Goal: Transaction & Acquisition: Purchase product/service

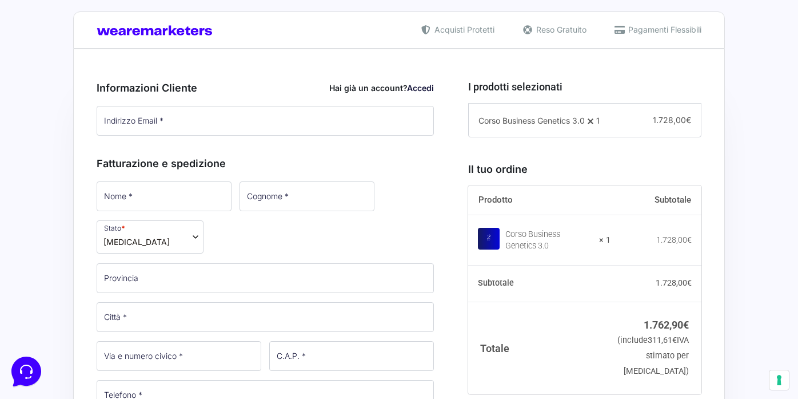
scroll to position [253, 0]
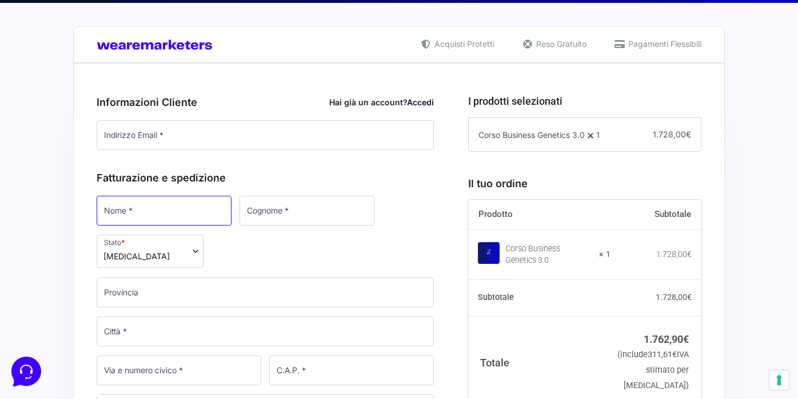
click at [141, 210] on input "Nome *" at bounding box center [164, 211] width 135 height 30
type input "[PERSON_NAME]"
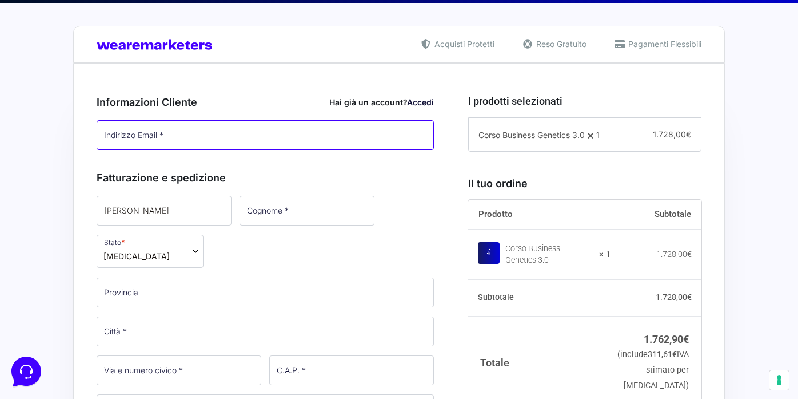
type input "[EMAIL_ADDRESS][DOMAIN_NAME]"
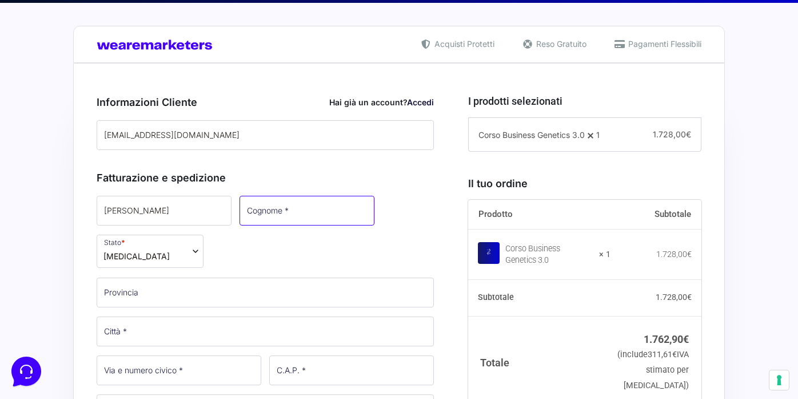
type input "zampino"
select select "IT"
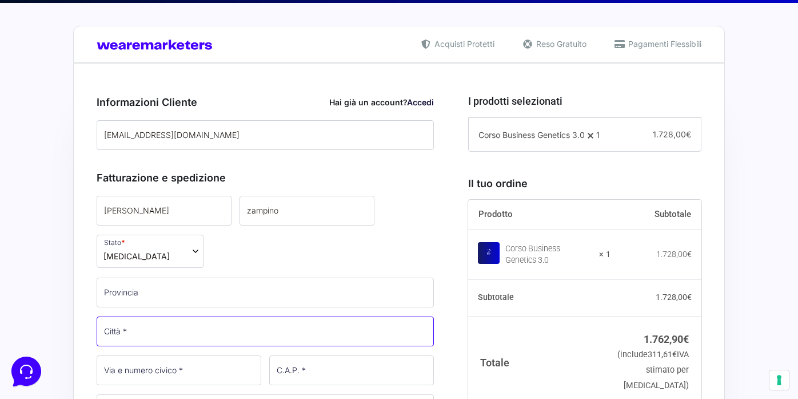
type input "[GEOGRAPHIC_DATA]"
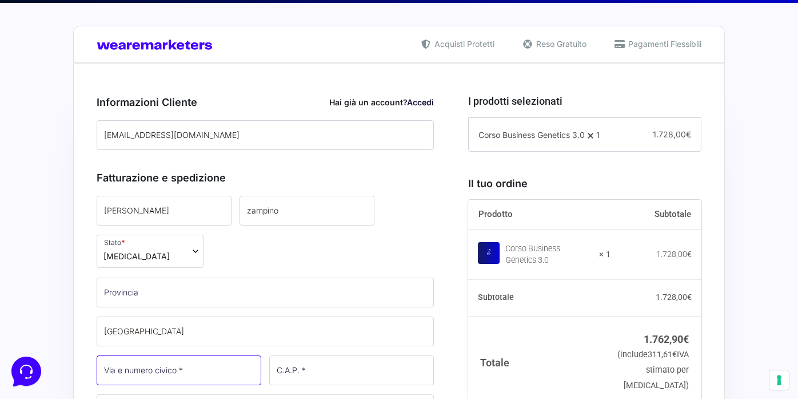
type input "13"
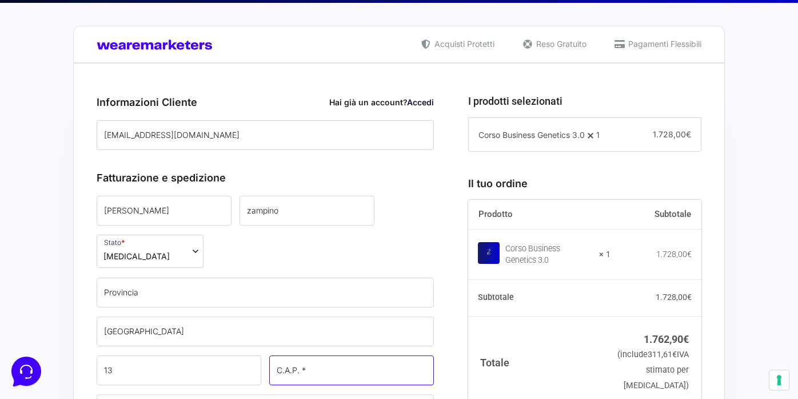
type input "96100"
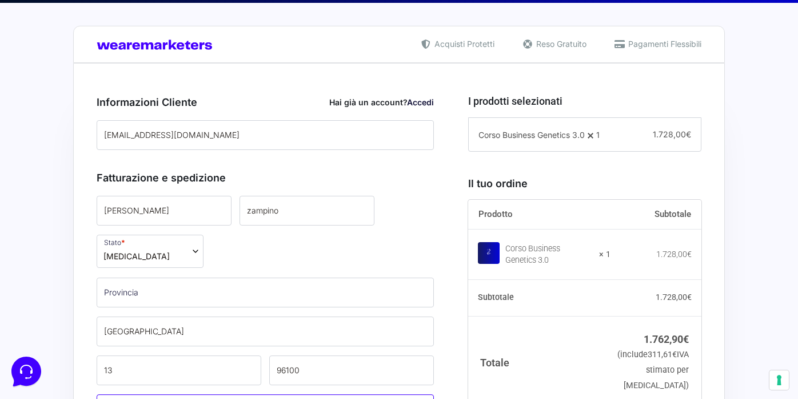
type input "[PHONE_NUMBER]"
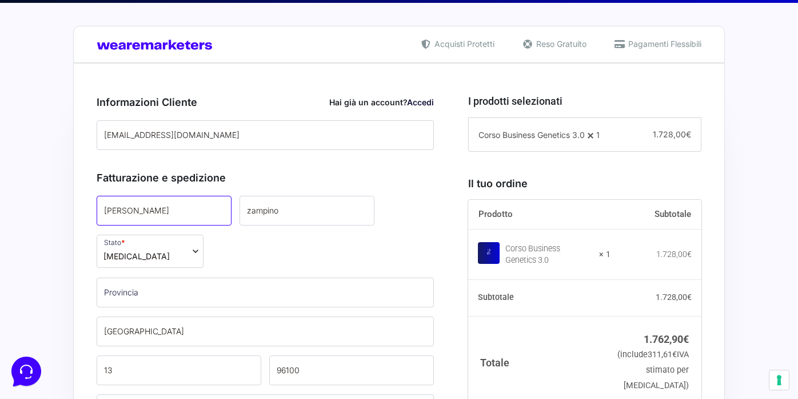
select select "IT"
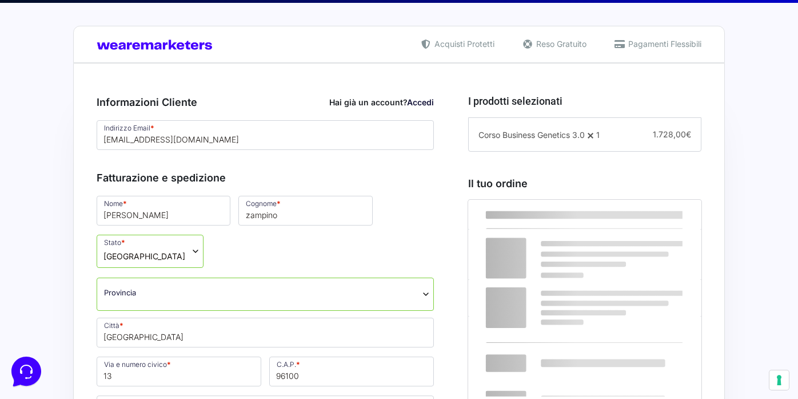
select select "SR"
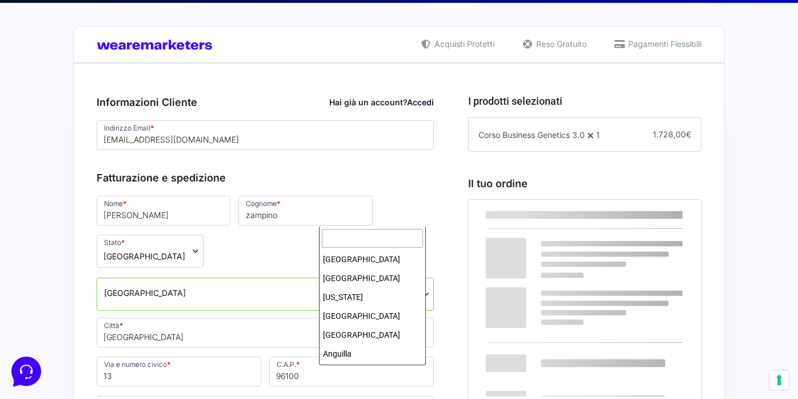
click at [204, 235] on span "[GEOGRAPHIC_DATA]" at bounding box center [150, 251] width 107 height 33
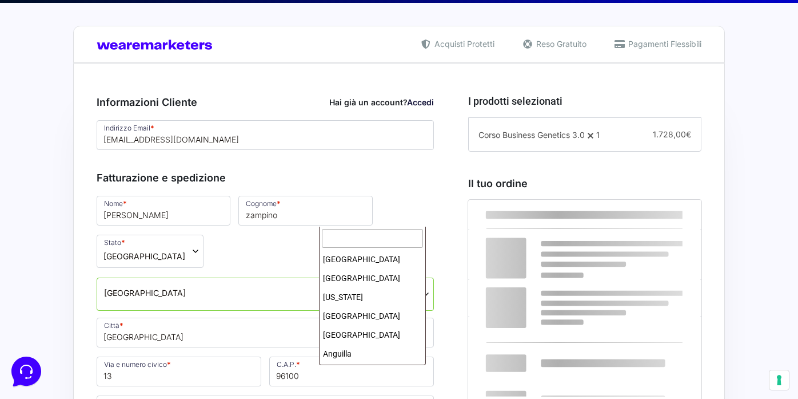
scroll to position [2088, 0]
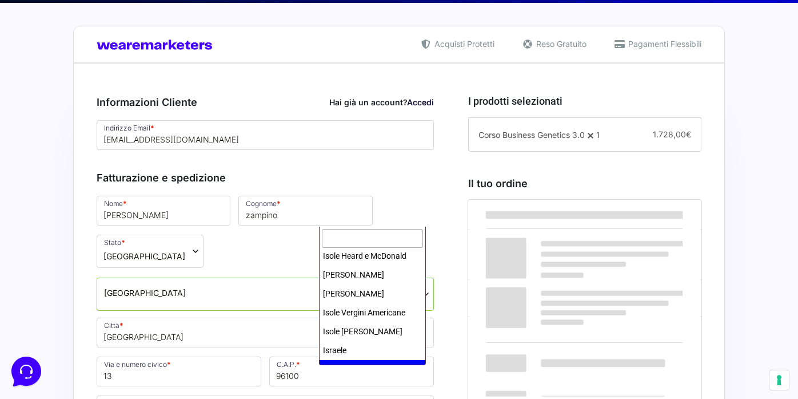
click at [345, 235] on input "text" at bounding box center [372, 238] width 101 height 19
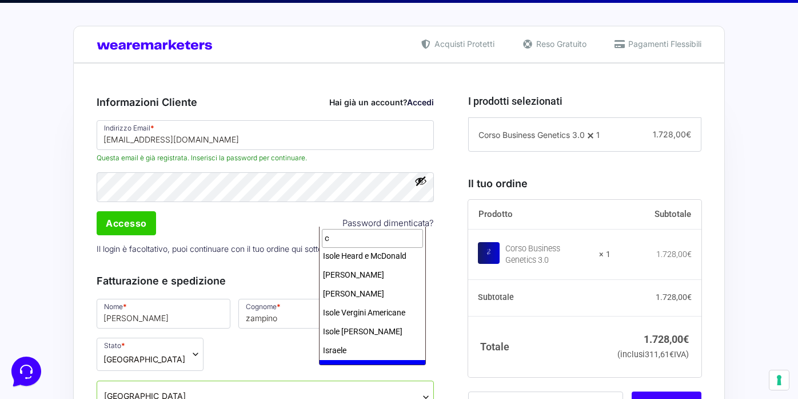
scroll to position [0, 0]
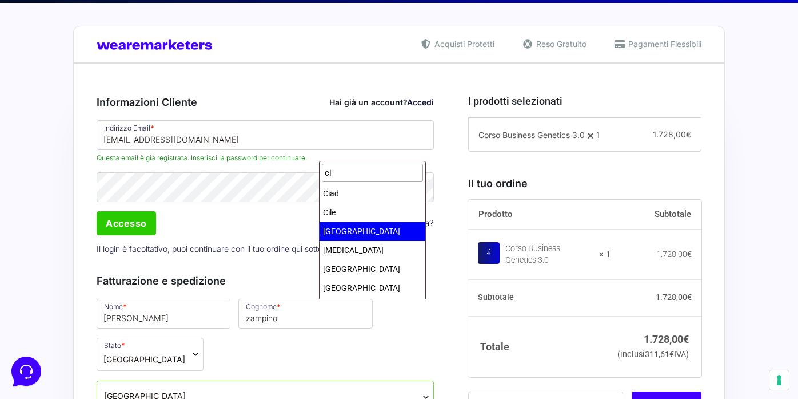
type input "ci"
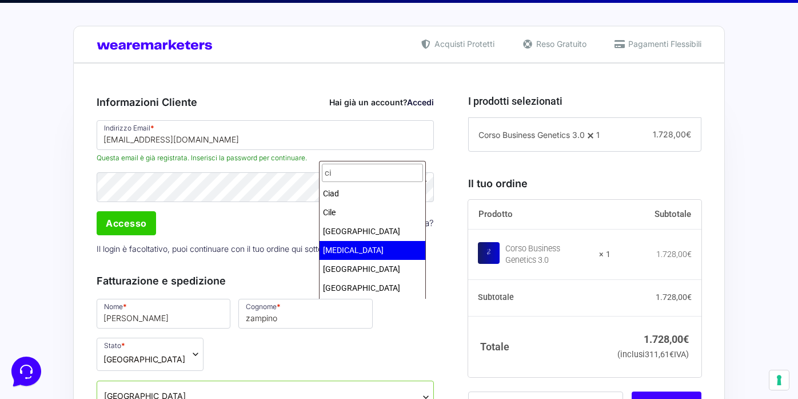
select select "CY"
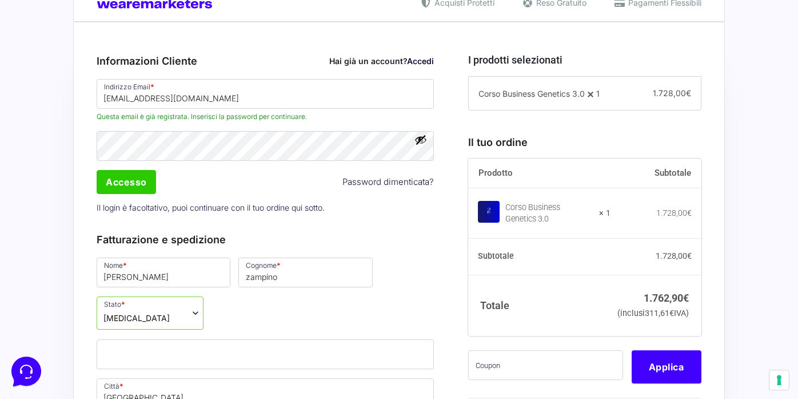
scroll to position [351, 0]
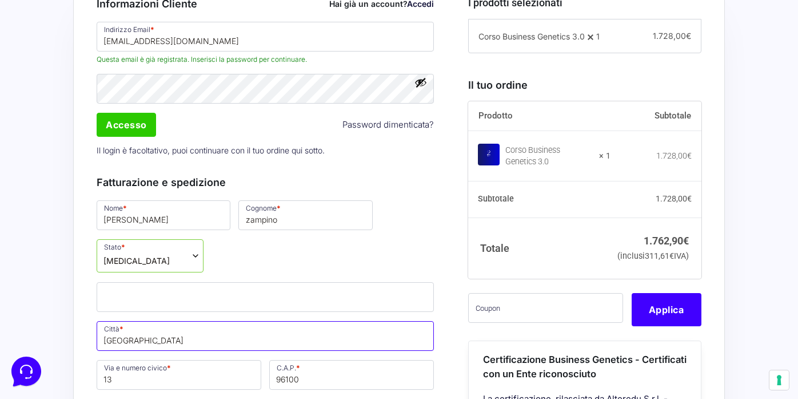
click at [299, 321] on input "[GEOGRAPHIC_DATA]" at bounding box center [265, 336] width 337 height 30
type input "Paralimni"
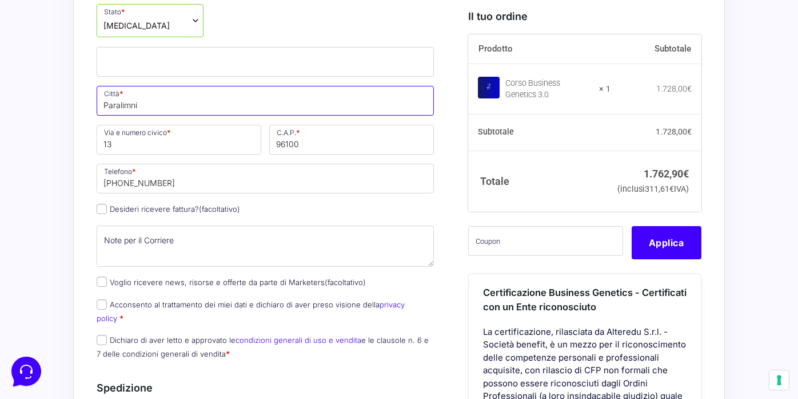
scroll to position [588, 0]
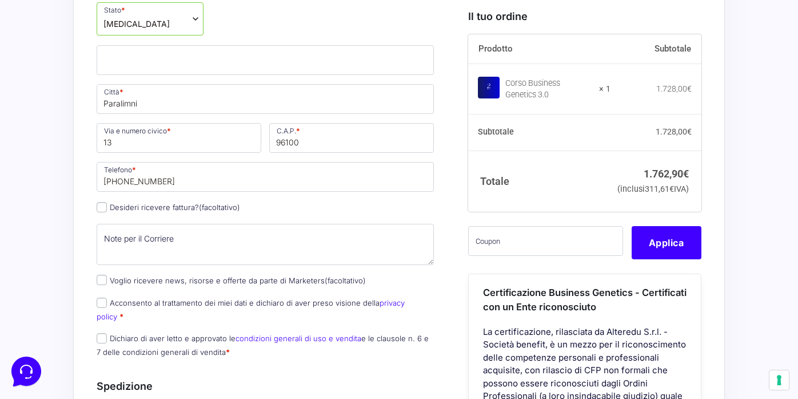
click at [178, 202] on label "Desideri ricevere fattura? (facoltativo)" at bounding box center [169, 206] width 144 height 9
click at [107, 202] on input "Desideri ricevere fattura? (facoltativo)" at bounding box center [102, 207] width 10 height 10
checkbox input "true"
select select "IT"
type input "0000000"
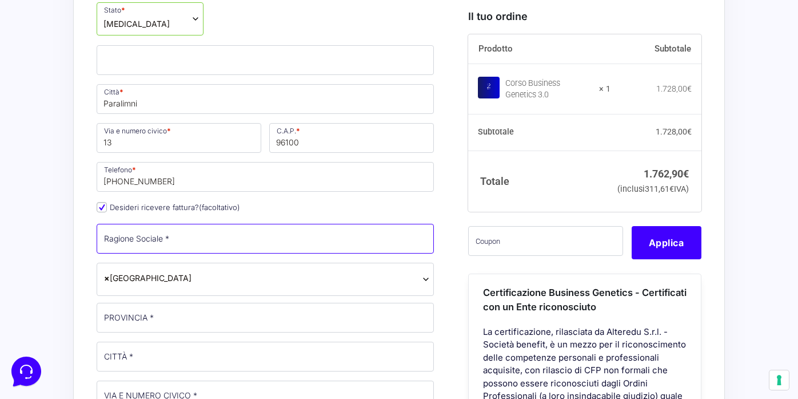
click at [171, 224] on input "Ragione Sociale *" at bounding box center [265, 239] width 337 height 30
click at [164, 224] on input "Ragione Sociale *" at bounding box center [265, 239] width 337 height 30
type input "RZ COACHING INTERNATIONAL LTD"
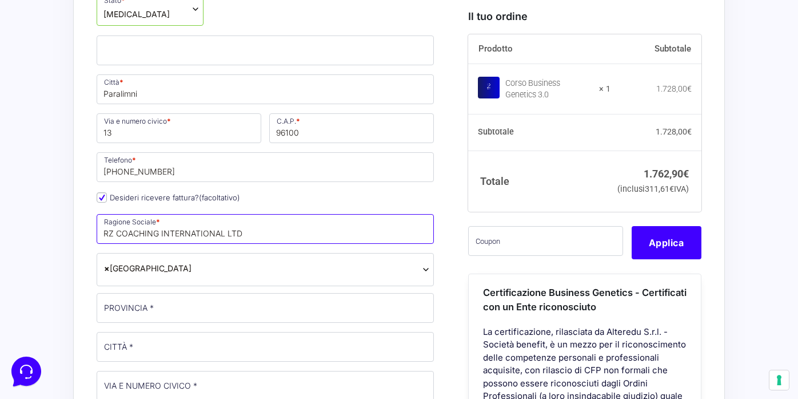
scroll to position [605, 0]
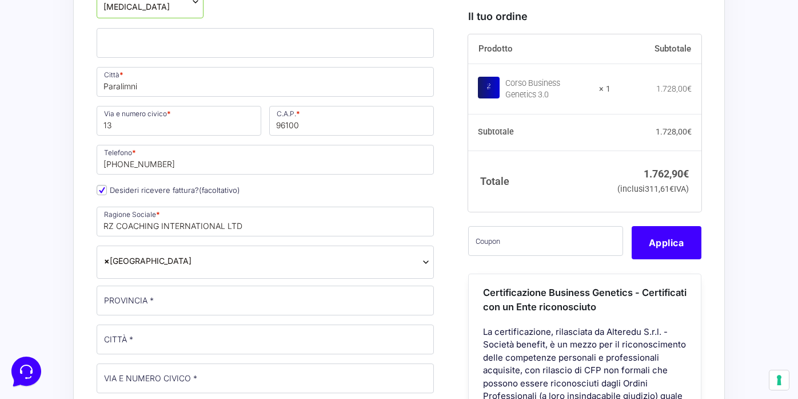
click at [205, 255] on span "× [GEOGRAPHIC_DATA]" at bounding box center [265, 261] width 323 height 12
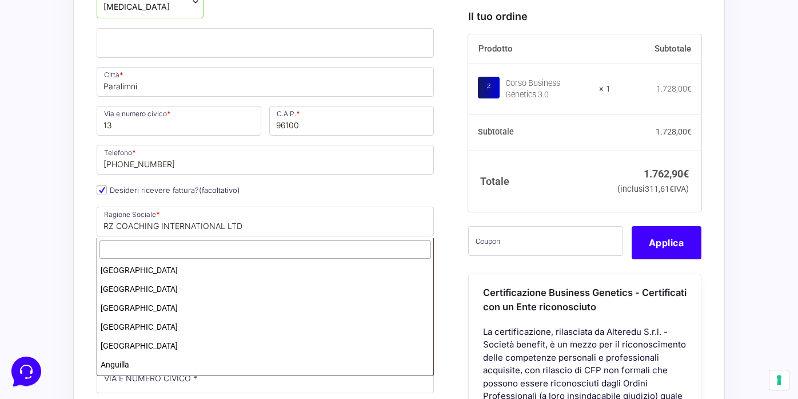
scroll to position [2171, 0]
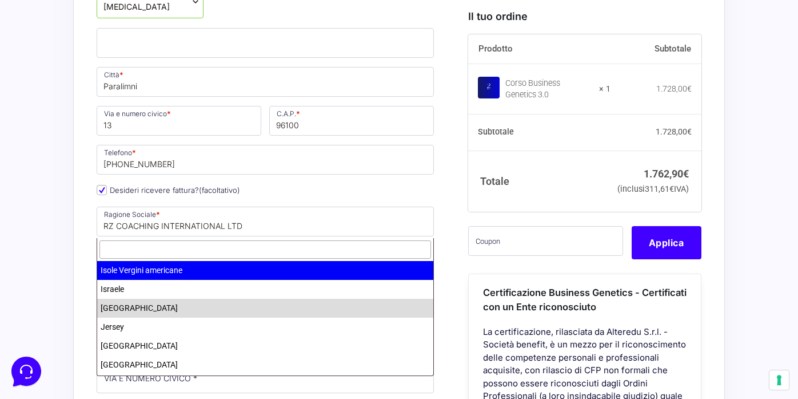
click at [162, 253] on input "text" at bounding box center [266, 249] width 332 height 19
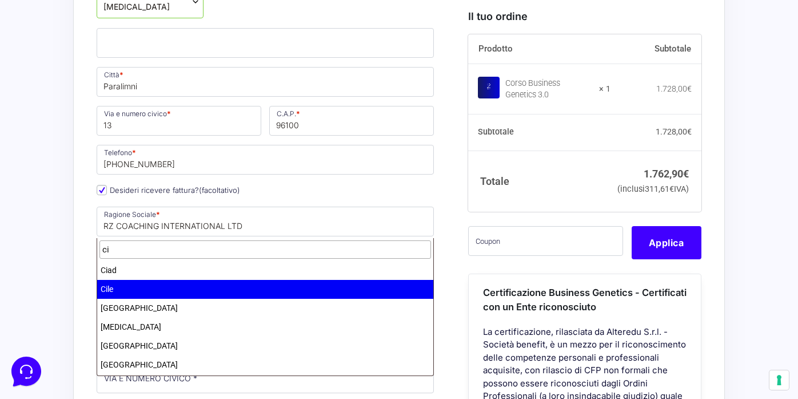
type input "ci"
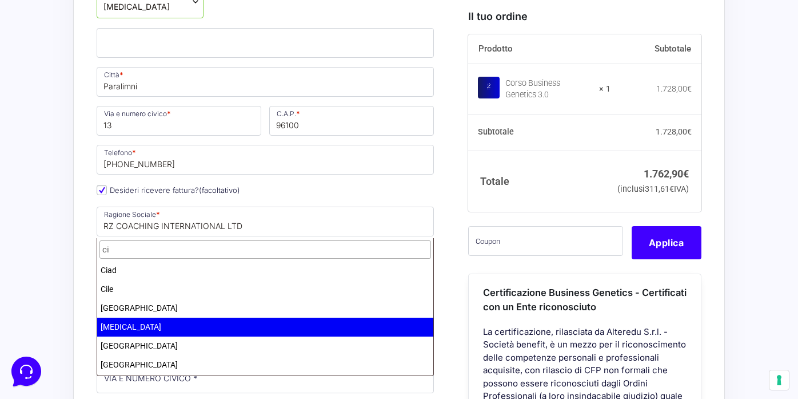
select select "CY"
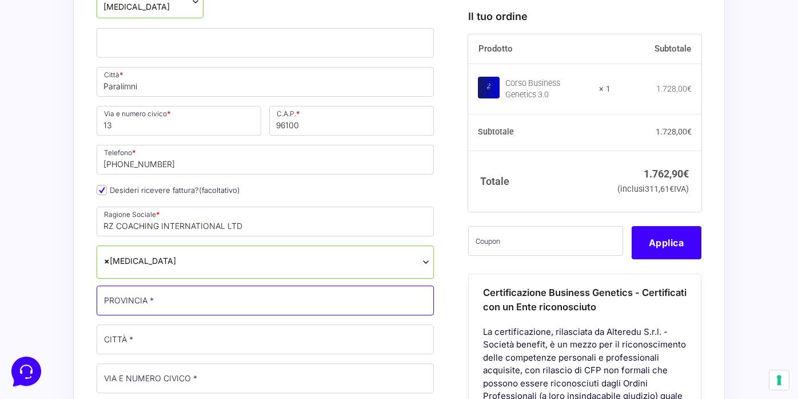
click at [188, 285] on input "PROVINCIA *" at bounding box center [265, 300] width 337 height 30
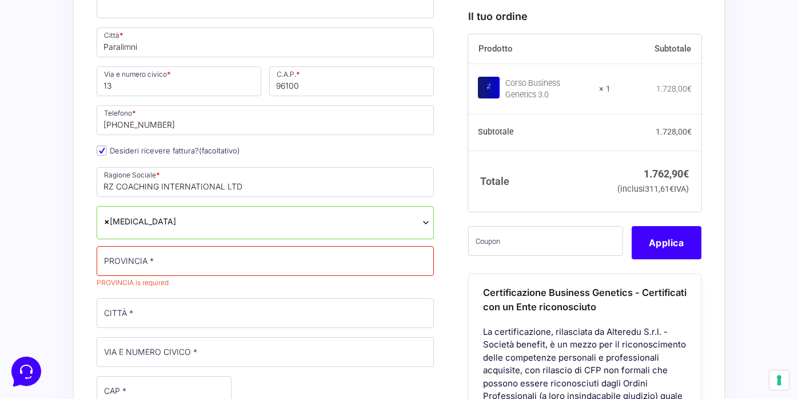
scroll to position [648, 0]
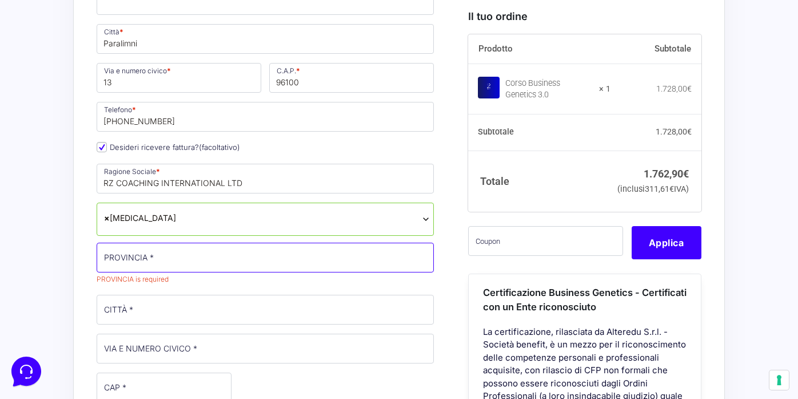
paste input "RZ COACHING INTERNATIONAL LTD 60059845M Address [STREET_ADDRESS]"
drag, startPoint x: 255, startPoint y: 220, endPoint x: 98, endPoint y: 220, distance: 156.1
click at [98, 243] on input "RZ COACHING INTERNATIONAL LTD 60059845M Address [STREET_ADDRESS]" at bounding box center [265, 258] width 337 height 30
click at [170, 243] on input "Efesou 9, 5280 Paralimni, [GEOGRAPHIC_DATA] [GEOGRAPHIC_DATA]" at bounding box center [265, 258] width 337 height 30
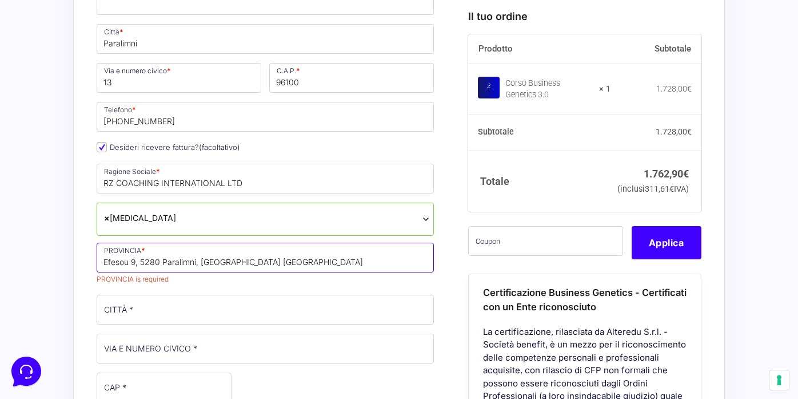
click at [170, 243] on input "Efesou 9, 5280 Paralimni, [GEOGRAPHIC_DATA] [GEOGRAPHIC_DATA]" at bounding box center [265, 258] width 337 height 30
type input "Efesou 9, 5280, [GEOGRAPHIC_DATA] [GEOGRAPHIC_DATA]"
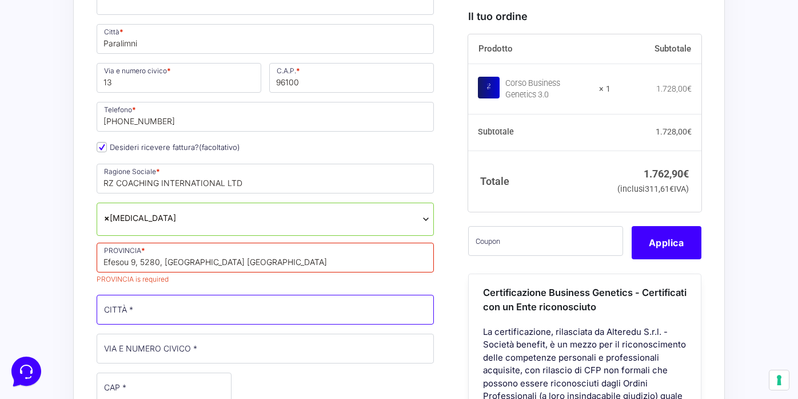
click at [165, 295] on input "CITTÀ *" at bounding box center [265, 310] width 337 height 30
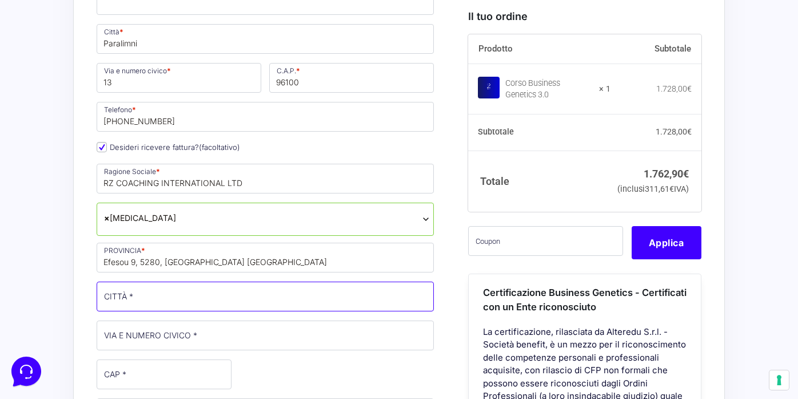
paste input "Paralimni"
type input "Paralimni"
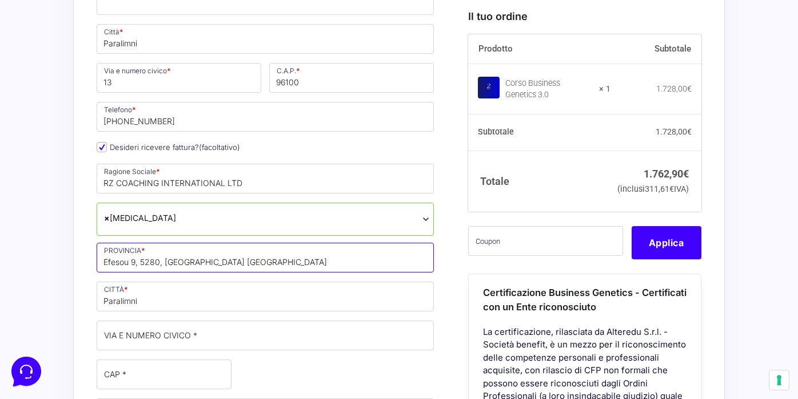
click at [228, 243] on input "Efesou 9, 5280, [GEOGRAPHIC_DATA] [GEOGRAPHIC_DATA]" at bounding box center [265, 258] width 337 height 30
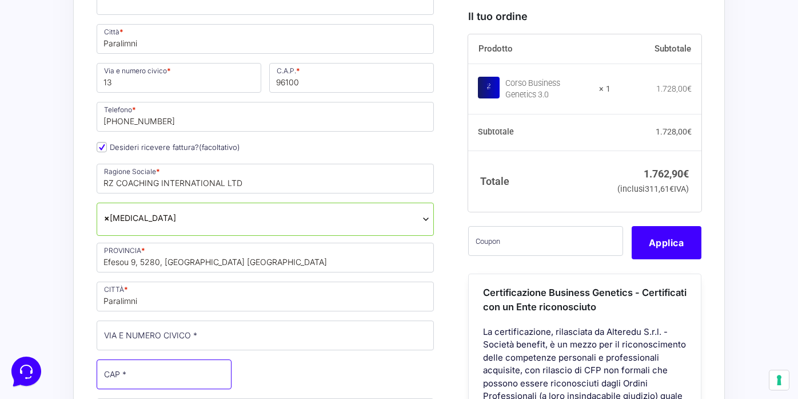
click at [131, 359] on input "CAP *" at bounding box center [164, 374] width 135 height 30
click at [115, 279] on div "Nome * [PERSON_NAME] * zampino Stato * Seleziona un paese / una regione… [GEOGR…" at bounding box center [265, 305] width 345 height 807
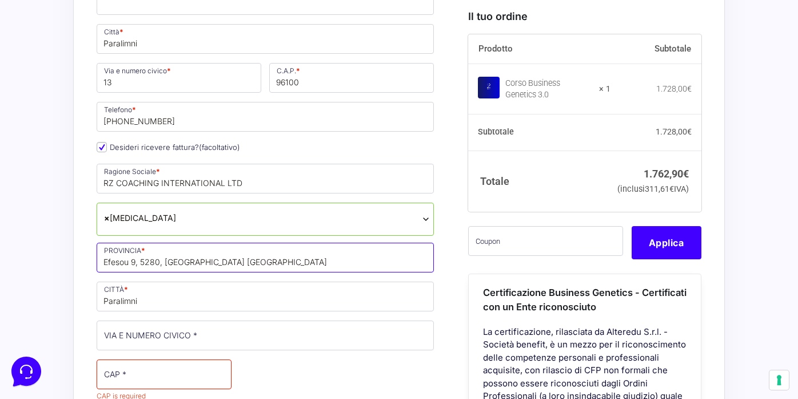
click at [154, 243] on input "Efesou 9, 5280, [GEOGRAPHIC_DATA] [GEOGRAPHIC_DATA]" at bounding box center [265, 258] width 337 height 30
type input "Efesou 9,, Famagusta [GEOGRAPHIC_DATA]"
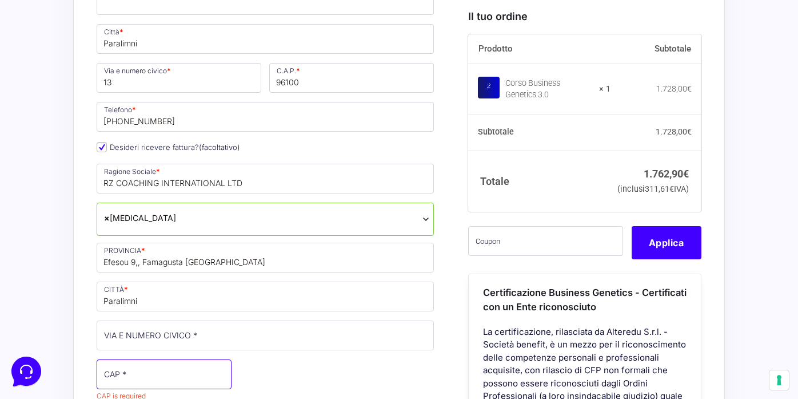
click at [158, 359] on input "CAP *" at bounding box center [164, 374] width 135 height 30
paste input "5280"
type input "5280"
click at [126, 241] on p "PROVINCIA * [GEOGRAPHIC_DATA] 9,, [GEOGRAPHIC_DATA] [GEOGRAPHIC_DATA]" at bounding box center [265, 257] width 345 height 33
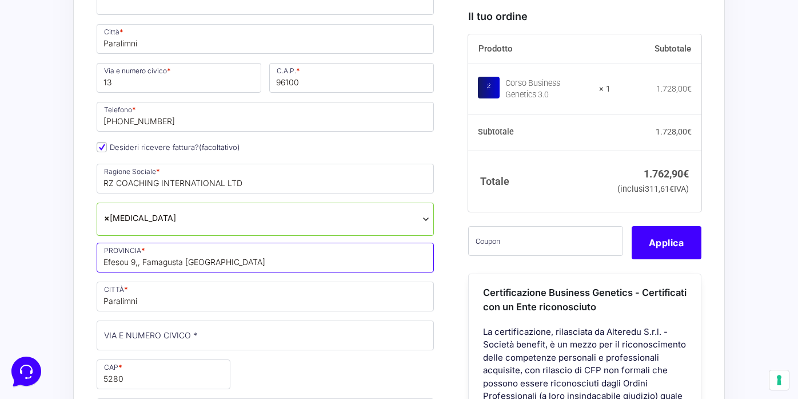
drag, startPoint x: 137, startPoint y: 223, endPoint x: 66, endPoint y: 223, distance: 70.9
type input ",, Famagusta [GEOGRAPHIC_DATA]"
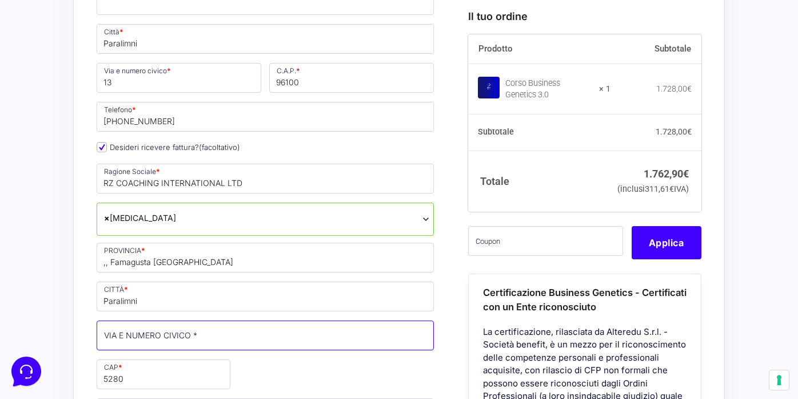
click at [137, 320] on input "VIA E NUMERO CIVICO *" at bounding box center [265, 335] width 337 height 30
paste input "Efesou 9"
type input "Efesou 9"
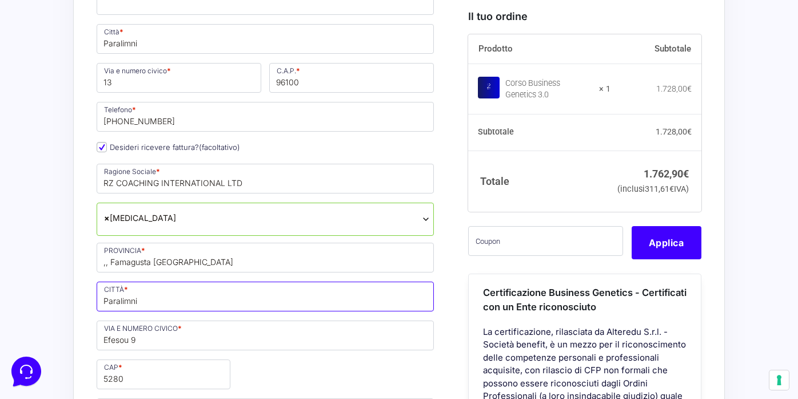
click at [135, 281] on input "Paralimni" at bounding box center [265, 296] width 337 height 30
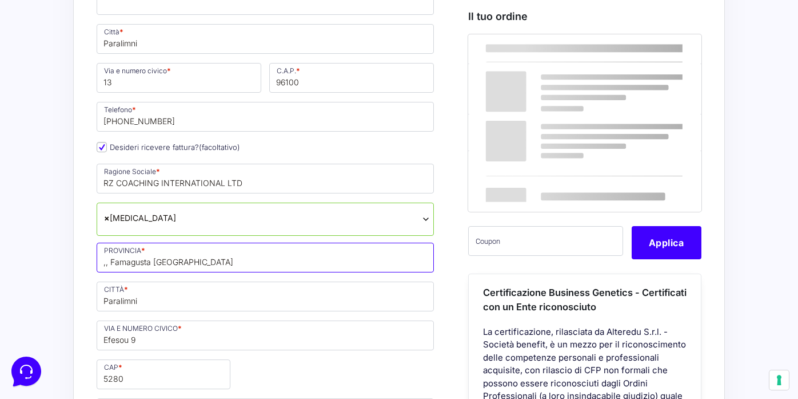
click at [113, 243] on input ",, Famagusta [GEOGRAPHIC_DATA]" at bounding box center [265, 258] width 337 height 30
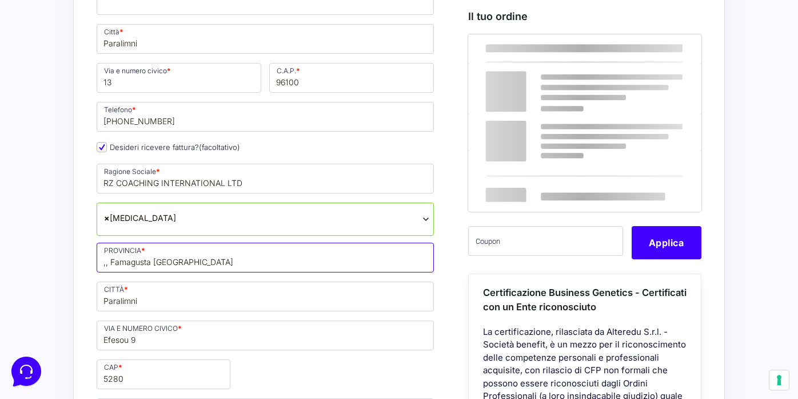
click at [132, 243] on input ",, Famagusta [GEOGRAPHIC_DATA]" at bounding box center [265, 258] width 337 height 30
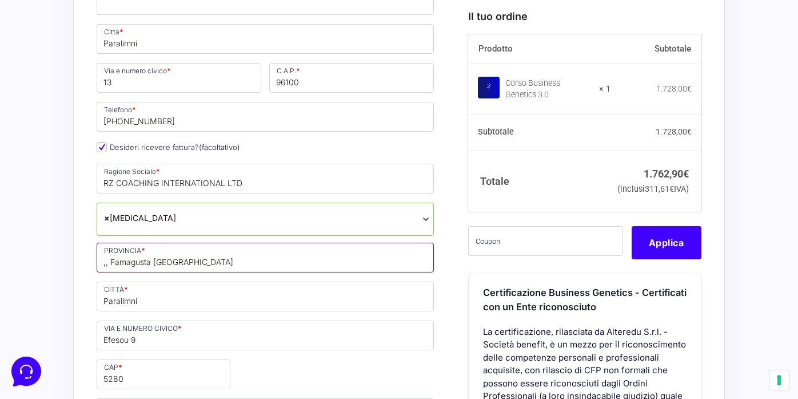
drag, startPoint x: 110, startPoint y: 224, endPoint x: 77, endPoint y: 224, distance: 33.7
click at [162, 243] on input "Famagusta [GEOGRAPHIC_DATA]" at bounding box center [265, 258] width 337 height 30
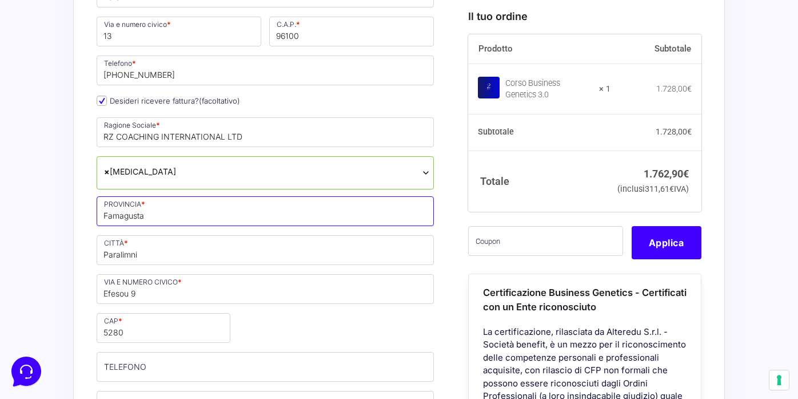
scroll to position [697, 0]
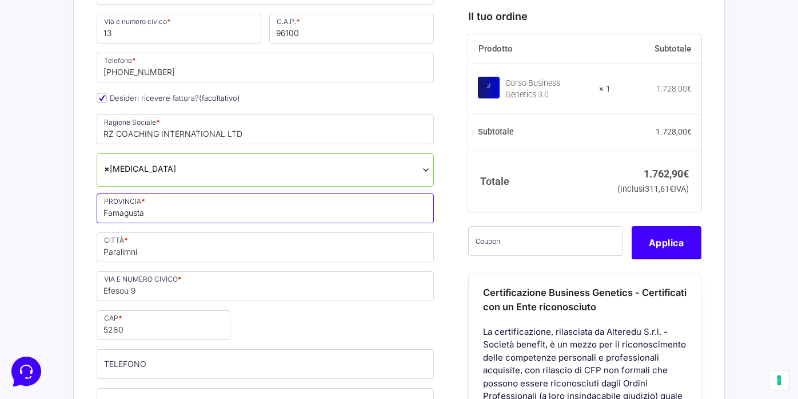
type input "Famagusta"
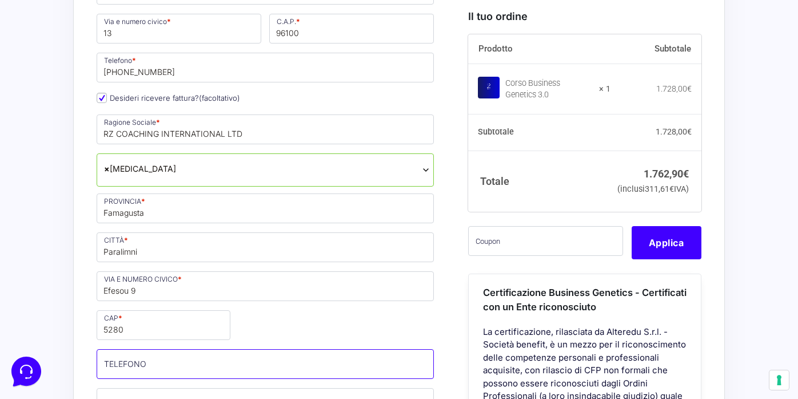
click at [159, 349] on input "TELEFONO (facoltativo)" at bounding box center [265, 364] width 337 height 30
type input "[PHONE_NUMBER]"
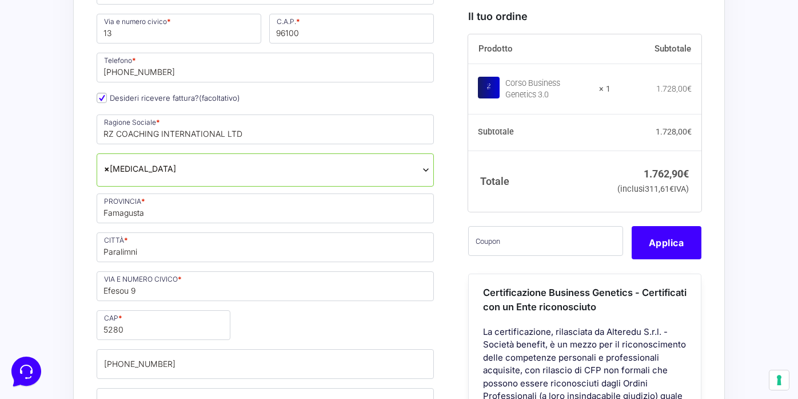
type input "[EMAIL_ADDRESS][DOMAIN_NAME]"
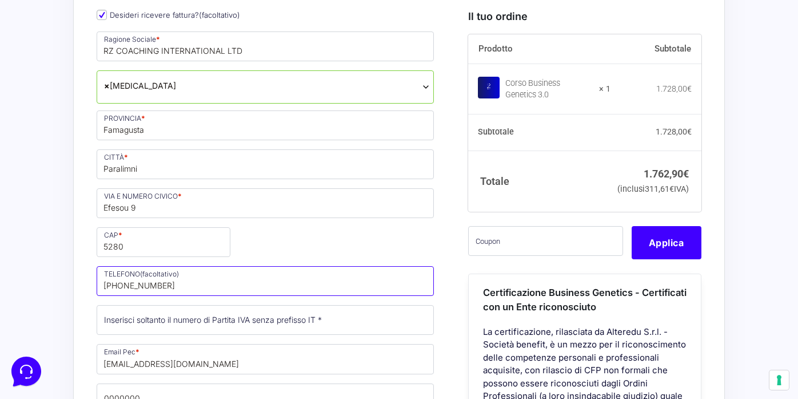
scroll to position [783, 0]
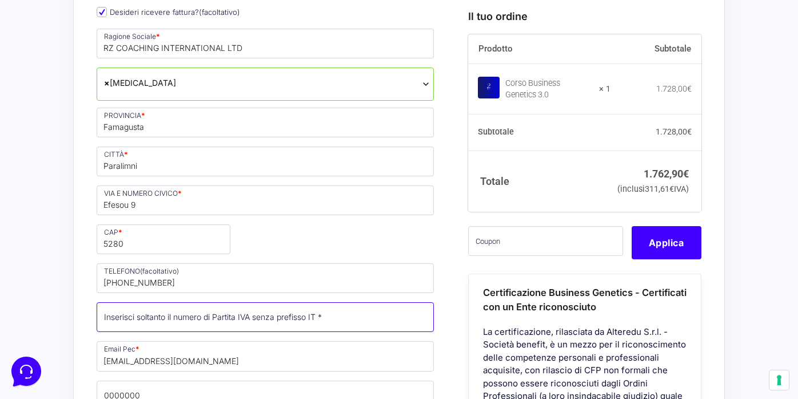
click at [148, 302] on input "Partita Iva *" at bounding box center [265, 317] width 337 height 30
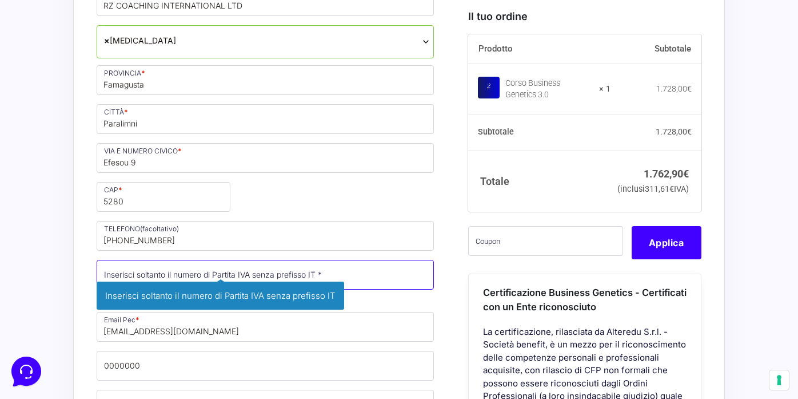
scroll to position [826, 0]
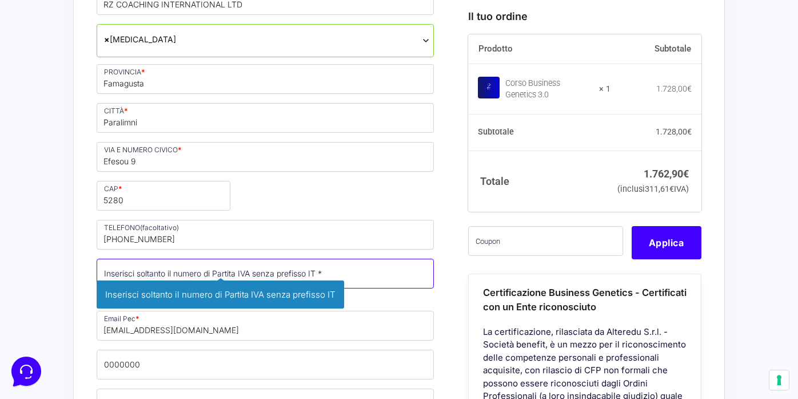
click at [284, 259] on input "Partita Iva *" at bounding box center [265, 274] width 337 height 30
paste input "60059845M"
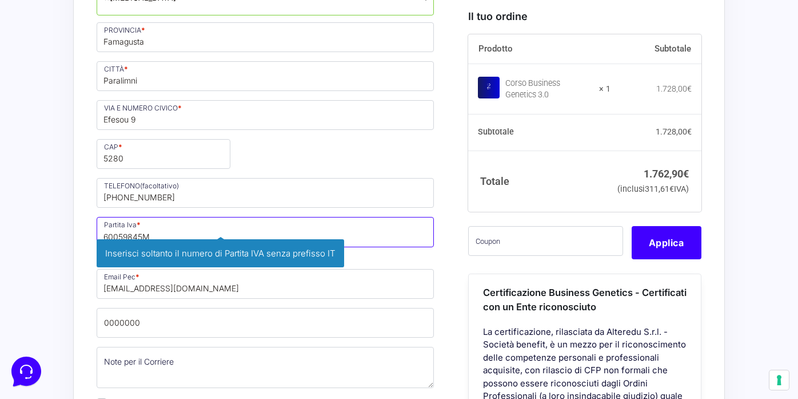
scroll to position [870, 0]
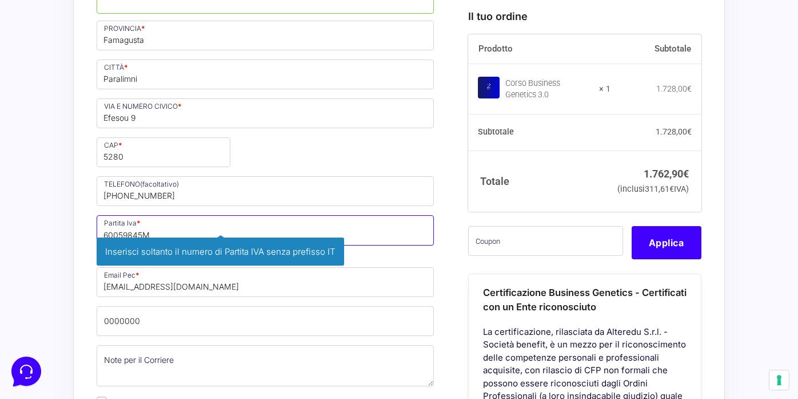
type input "60059845M"
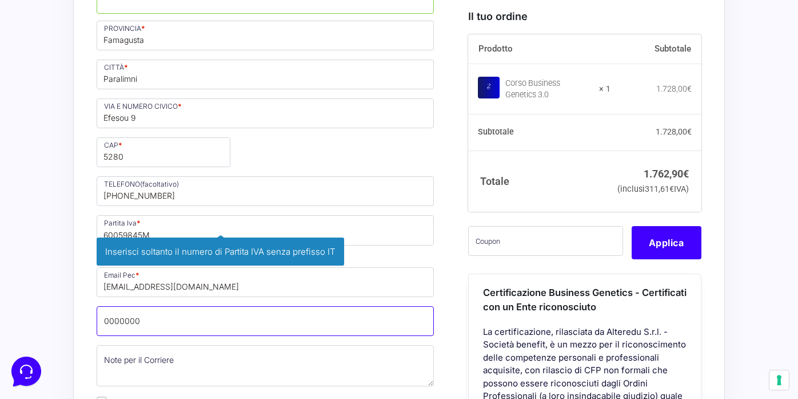
click at [258, 304] on p "Codice Destinatario * 0000000 Inserisci il tuo codice destinatario per la fattu…" at bounding box center [265, 320] width 345 height 33
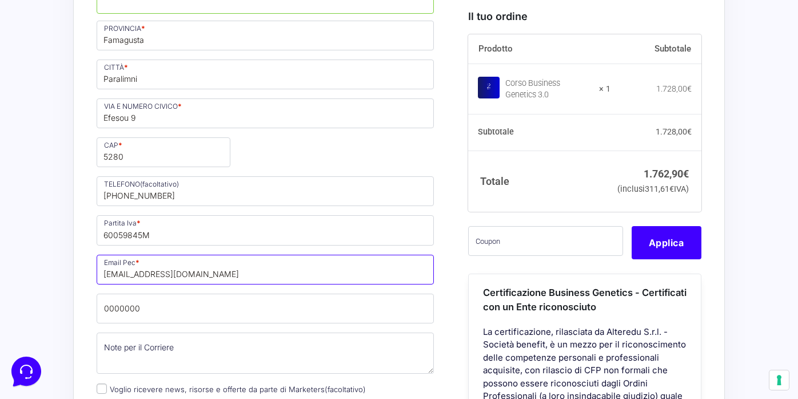
click at [259, 255] on input "[EMAIL_ADDRESS][DOMAIN_NAME]" at bounding box center [265, 270] width 337 height 30
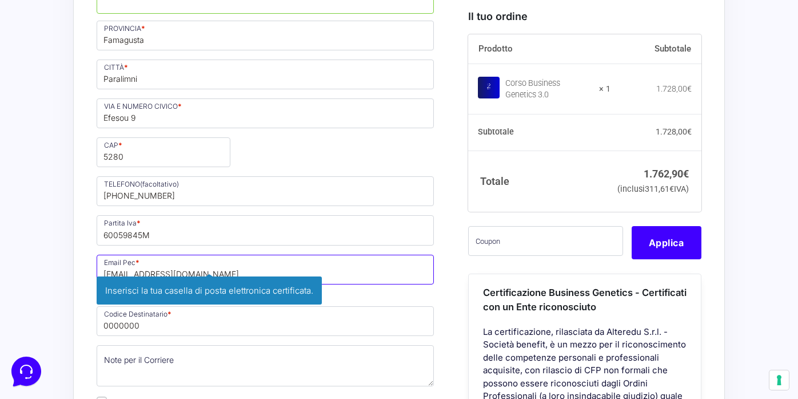
type input "[EMAIL_ADDRESS][DOMAIN_NAME]"
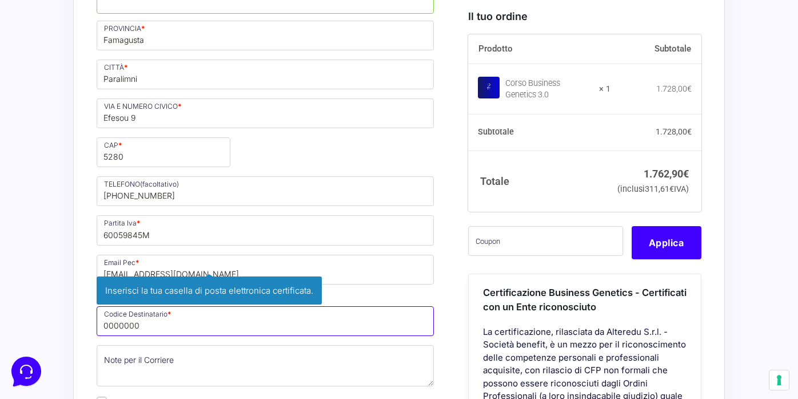
click at [303, 275] on div "Nome * [PERSON_NAME] * zampino Stato * Seleziona un paese / una regione… [GEOGR…" at bounding box center [265, 84] width 345 height 808
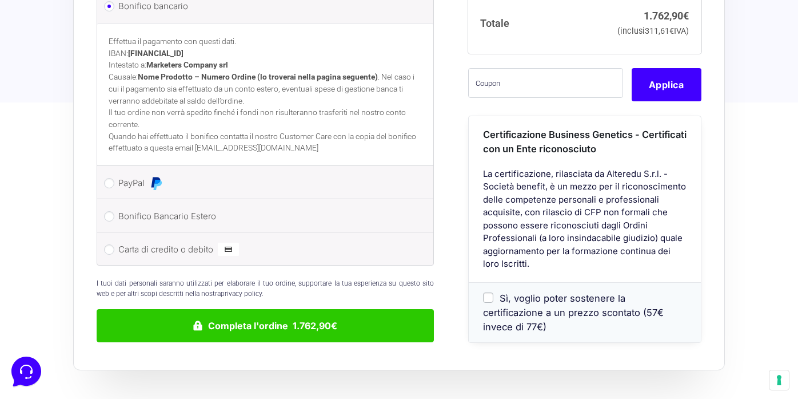
scroll to position [1487, 0]
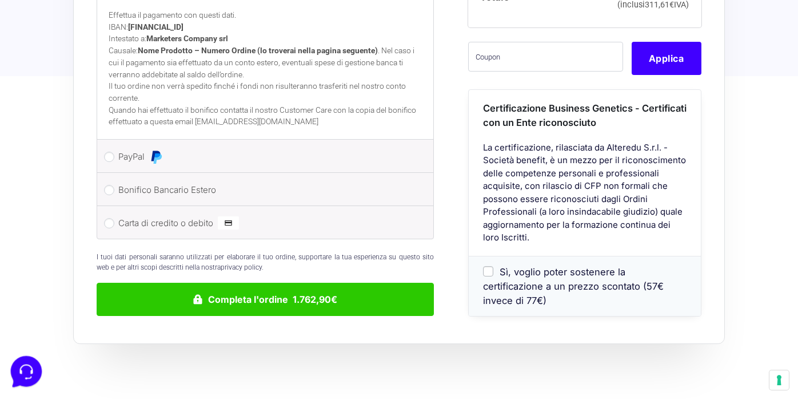
click at [25, 364] on icon at bounding box center [25, 370] width 30 height 30
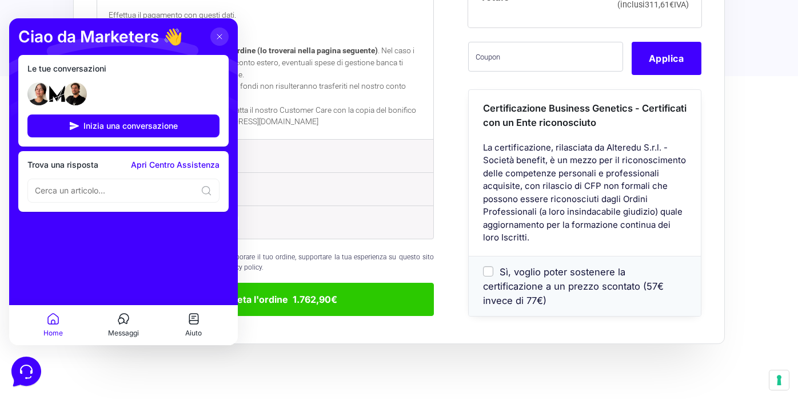
click at [81, 184] on div at bounding box center [123, 190] width 192 height 24
click at [102, 127] on span "Inizia una conversazione" at bounding box center [131, 125] width 94 height 9
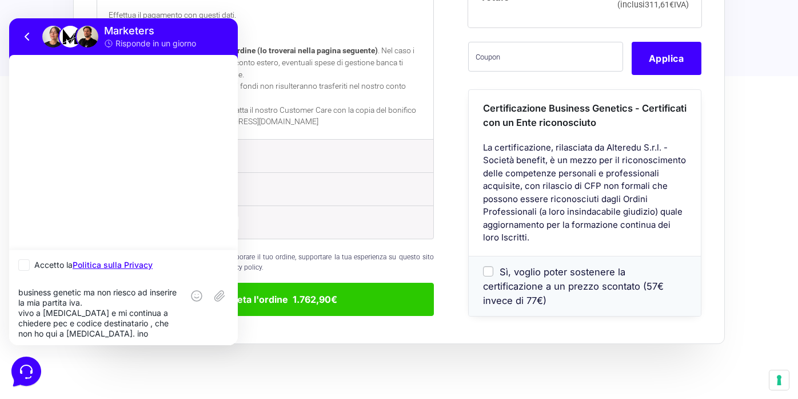
scroll to position [0, 0]
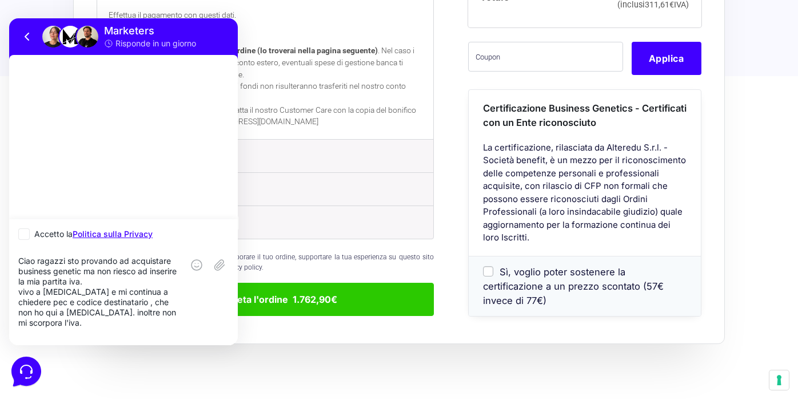
type textarea "Ciao ragazzi sto provando ad acquistare business genetic ma non riesco ad inser…"
click at [28, 235] on icon at bounding box center [23, 233] width 11 height 11
click at [26, 235] on input "Accetto la Politica sulla Privacy" at bounding box center [21, 233] width 7 height 7
checkbox input "true"
click at [218, 267] on icon at bounding box center [221, 265] width 10 height 9
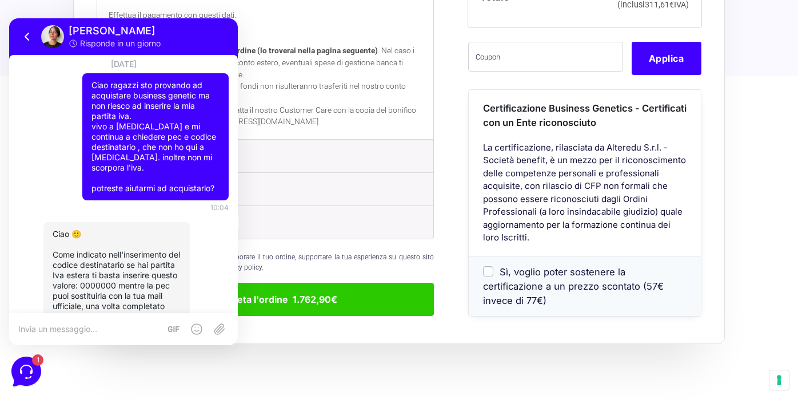
scroll to position [78, 0]
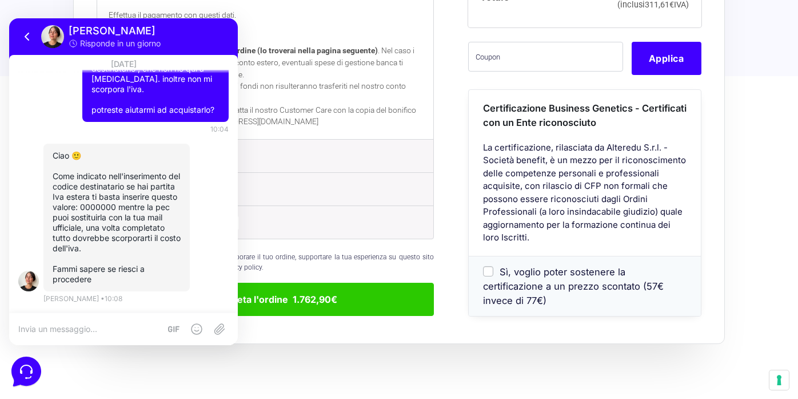
click at [97, 328] on textarea at bounding box center [89, 329] width 142 height 10
type textarea "ok mi diceva Piva errata, riprovo"
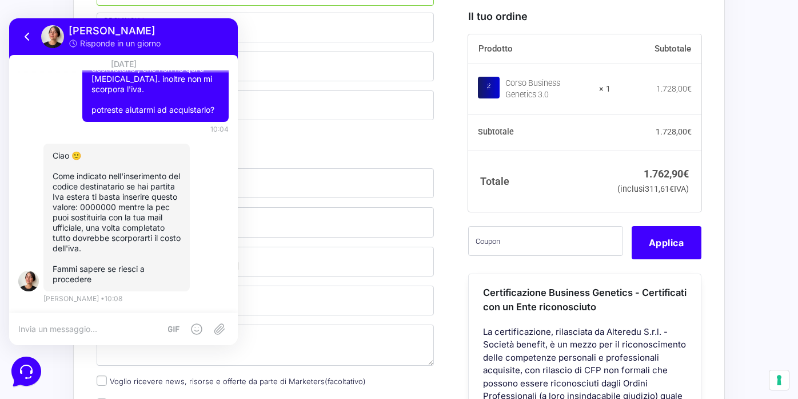
scroll to position [124, 0]
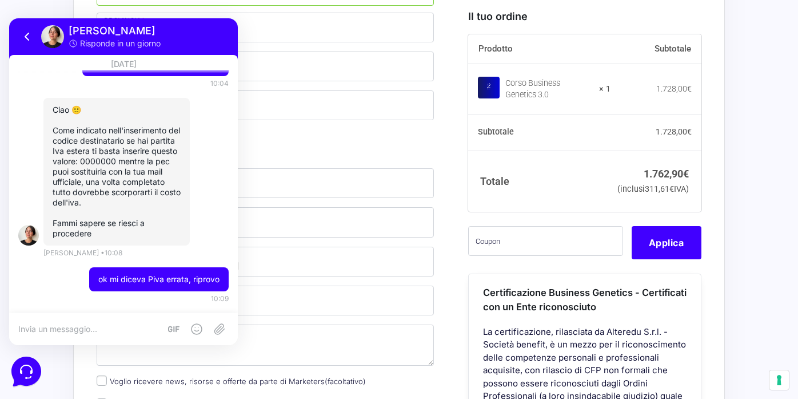
click at [668, 304] on div "Certificazione Business Genetics - Certificati con un Ente riconosciuto" at bounding box center [585, 299] width 232 height 51
click at [27, 33] on icon at bounding box center [28, 37] width 14 height 14
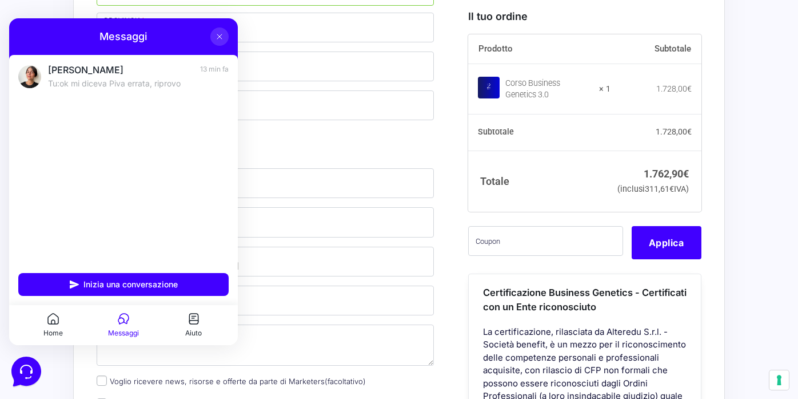
click at [221, 37] on icon at bounding box center [219, 36] width 9 height 9
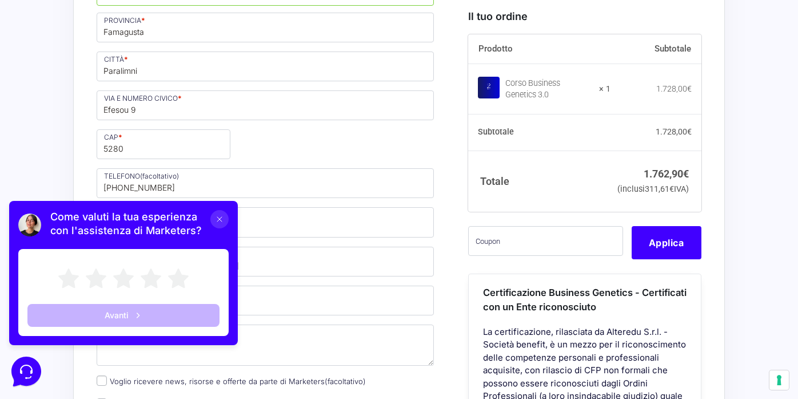
click at [223, 220] on icon at bounding box center [219, 218] width 9 height 9
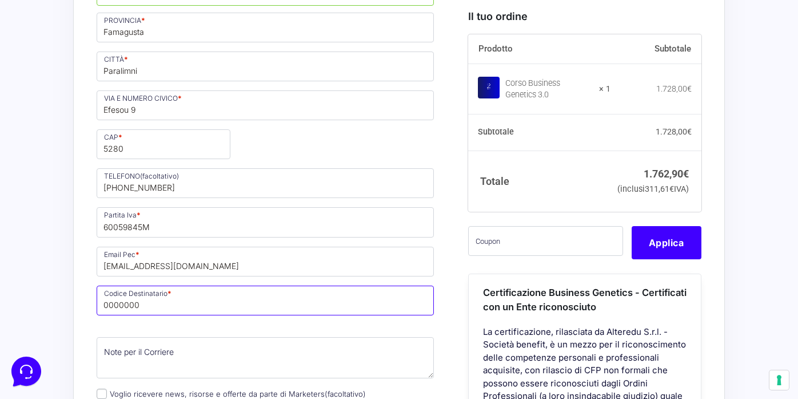
click at [230, 285] on input "0000000" at bounding box center [265, 300] width 337 height 30
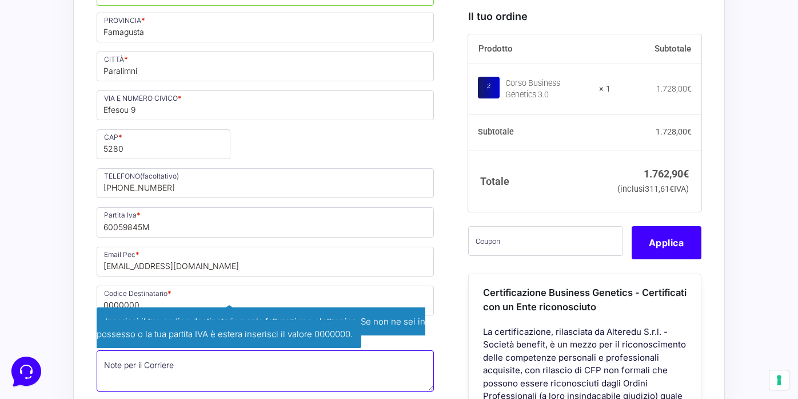
click at [236, 350] on textarea "Note per il Corriere (facoltativo)" at bounding box center [265, 370] width 337 height 41
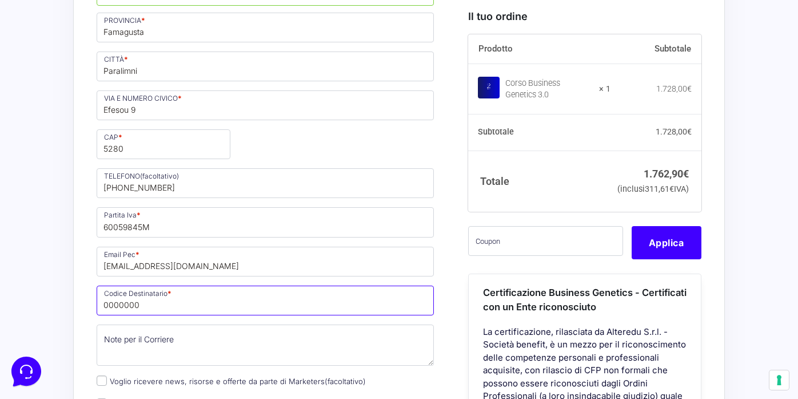
click at [247, 285] on input "0000000" at bounding box center [265, 300] width 337 height 30
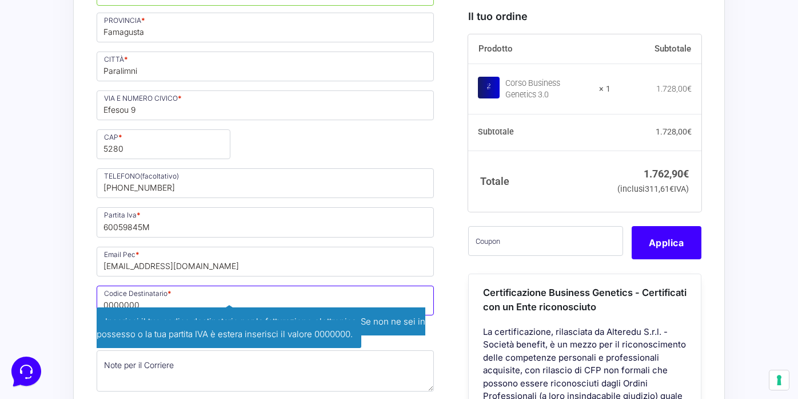
click at [247, 285] on input "0000000" at bounding box center [265, 300] width 337 height 30
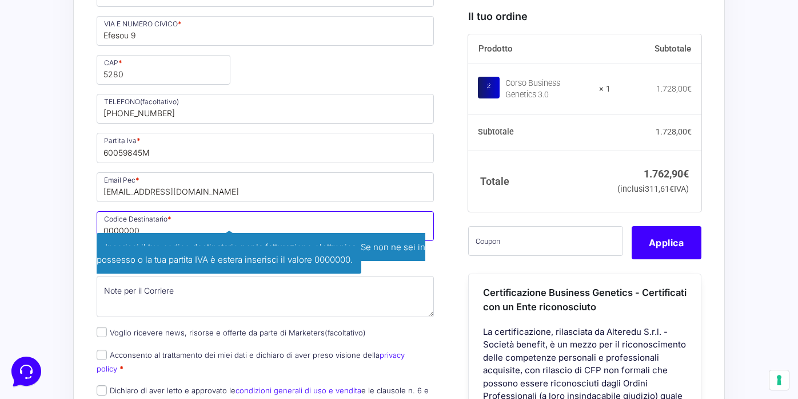
scroll to position [968, 0]
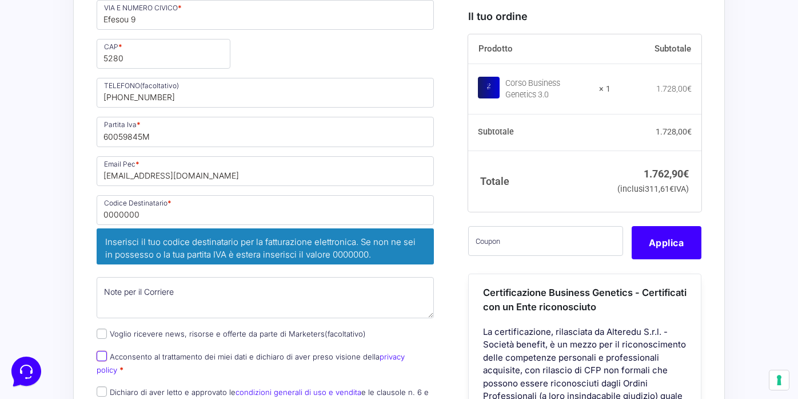
click at [106, 299] on div "Nome * [PERSON_NAME] * zampino Stato * Seleziona un paese / una regione… [GEOGR…" at bounding box center [265, 0] width 345 height 838
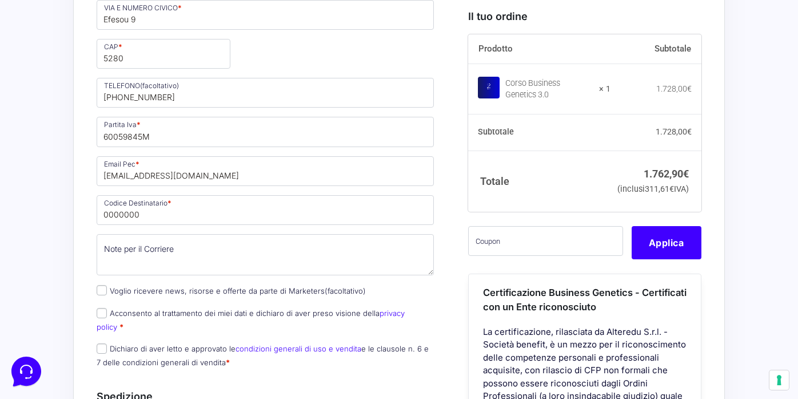
click at [104, 305] on p "Acconsento al trattamento dei miei dati e dichiaro di aver preso visione della …" at bounding box center [265, 320] width 345 height 30
click at [102, 308] on input "Acconsento al trattamento dei miei dati e dichiaro di aver preso visione della …" at bounding box center [102, 313] width 10 height 10
checkbox input "true"
click at [102, 343] on input "Dichiaro di aver letto e approvato le condizioni generali di uso e vendita e le…" at bounding box center [102, 348] width 10 height 10
checkbox input "true"
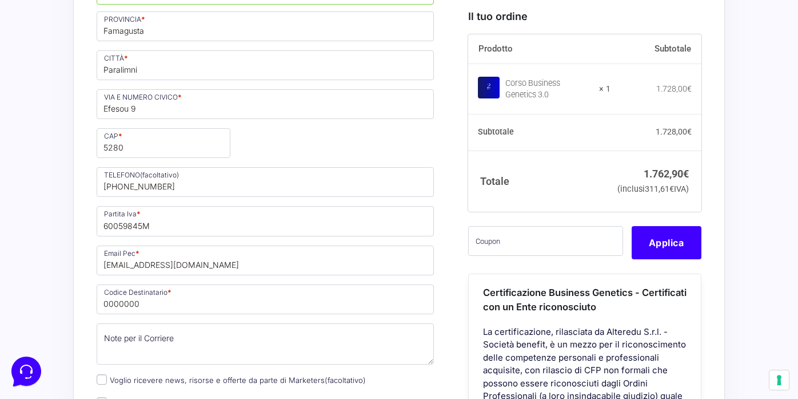
scroll to position [827, 0]
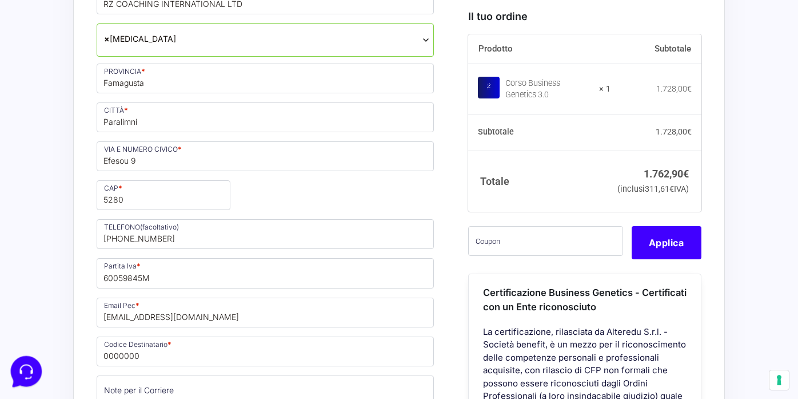
click at [30, 373] on icon at bounding box center [25, 370] width 30 height 30
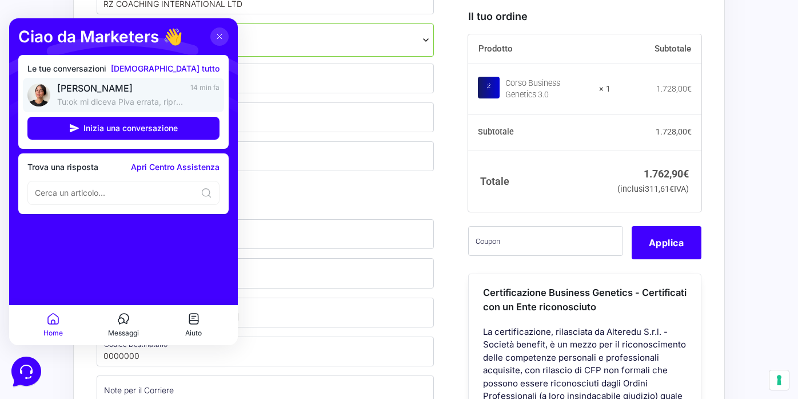
click at [166, 105] on p "Tu: ok mi diceva Piva errata, riprovo" at bounding box center [120, 101] width 126 height 11
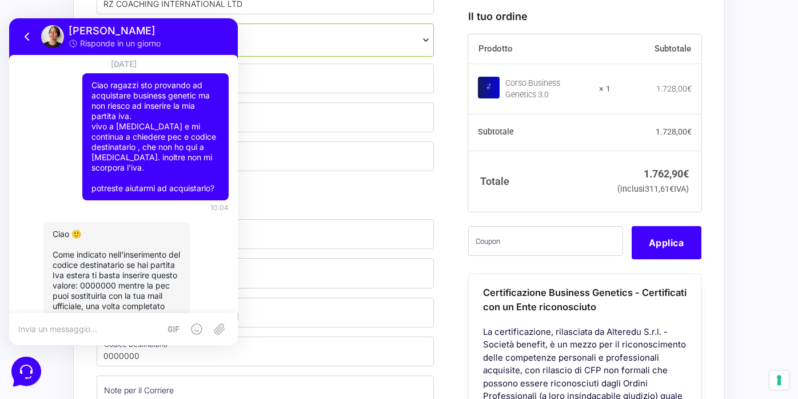
scroll to position [124, 0]
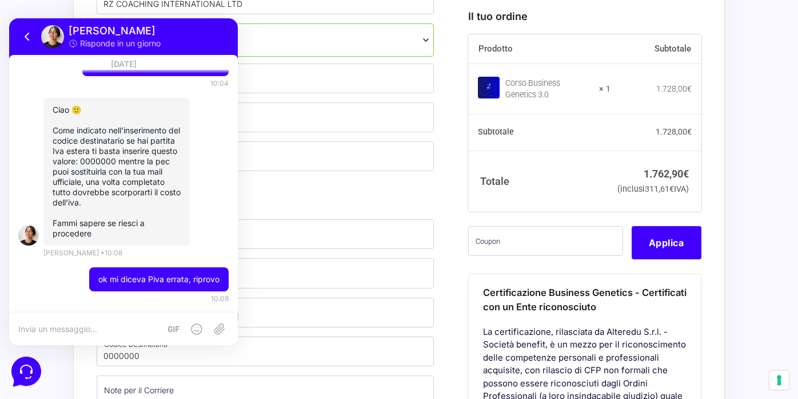
click at [92, 327] on textarea at bounding box center [89, 329] width 142 height 10
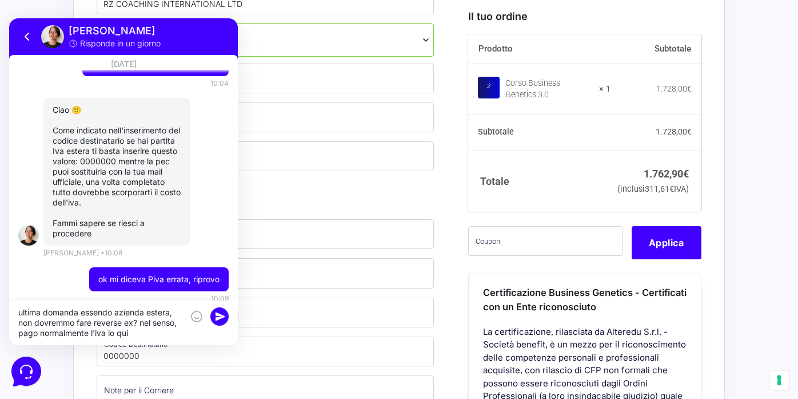
type textarea "ultima domanda essendo azienda estera, non dovremmo fare reverse ex? nel senso,…"
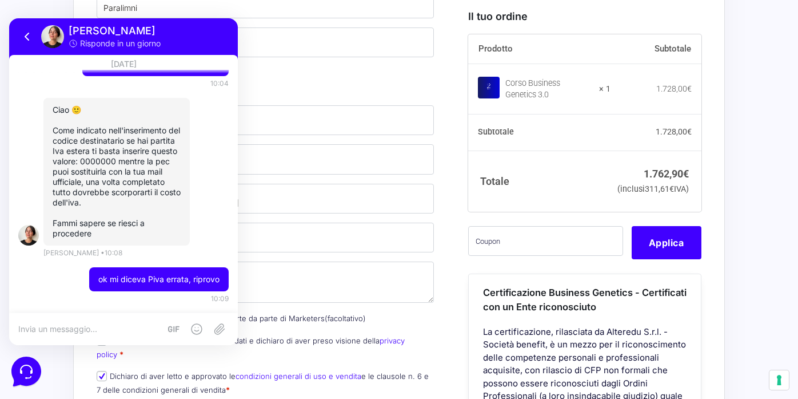
scroll to position [201, 0]
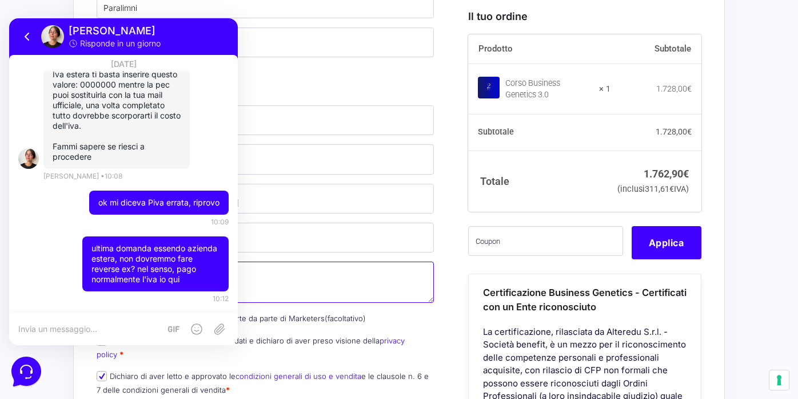
click at [368, 261] on textarea "Note per il Corriere (facoltativo)" at bounding box center [265, 281] width 337 height 41
click at [27, 33] on icon at bounding box center [28, 37] width 14 height 14
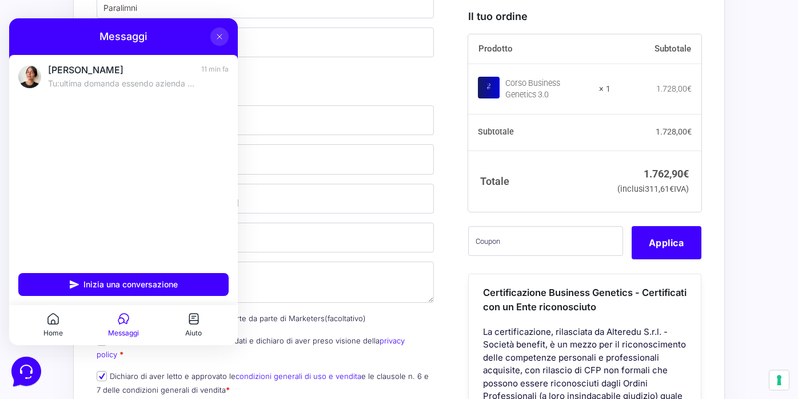
click at [219, 34] on icon at bounding box center [219, 36] width 9 height 9
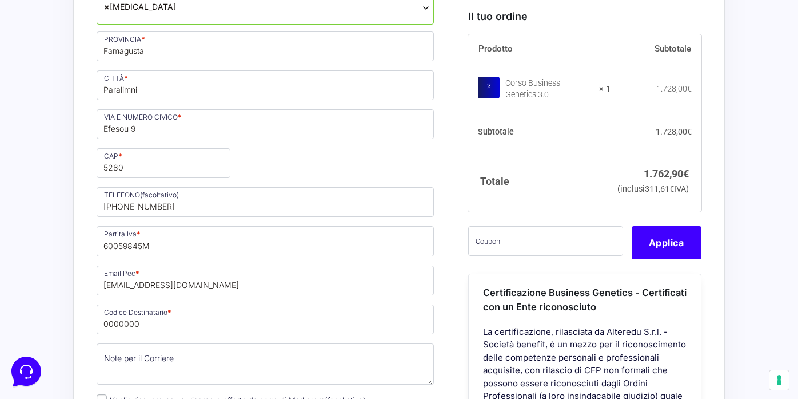
scroll to position [856, 0]
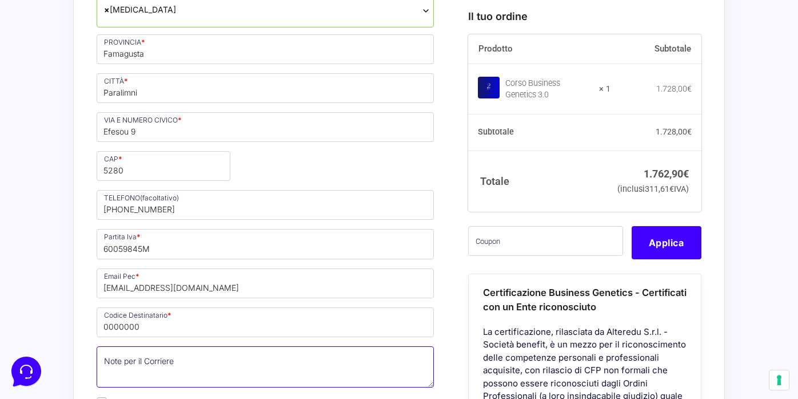
click at [222, 346] on textarea "Note per il Corriere (facoltativo)" at bounding box center [265, 366] width 337 height 41
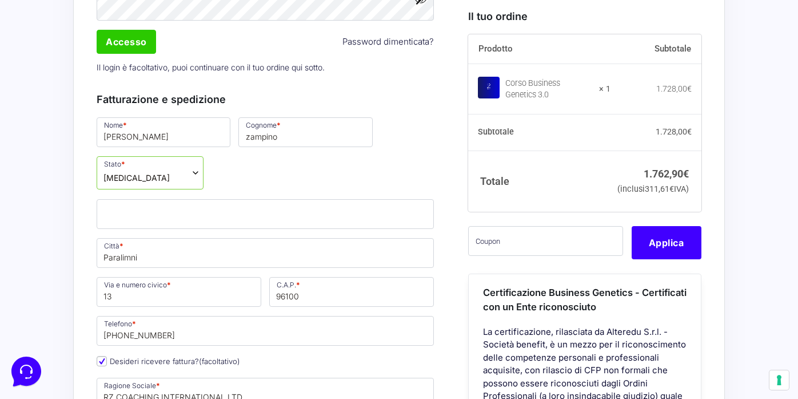
scroll to position [434, 0]
click at [182, 239] on input "Paralimni" at bounding box center [265, 254] width 337 height 30
click at [204, 157] on span "[MEDICAL_DATA]" at bounding box center [150, 173] width 107 height 33
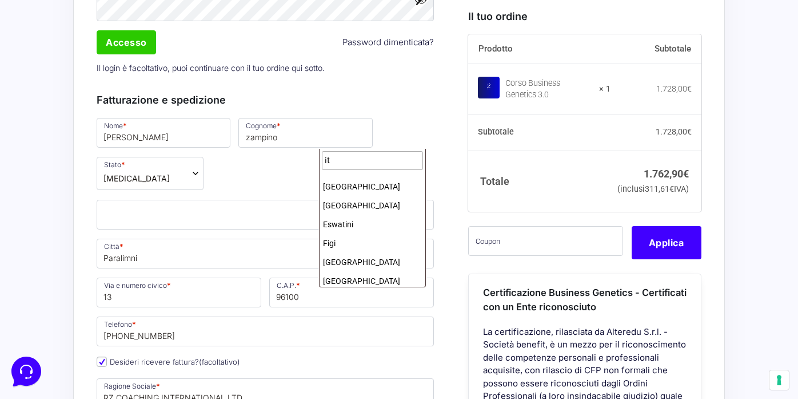
scroll to position [0, 0]
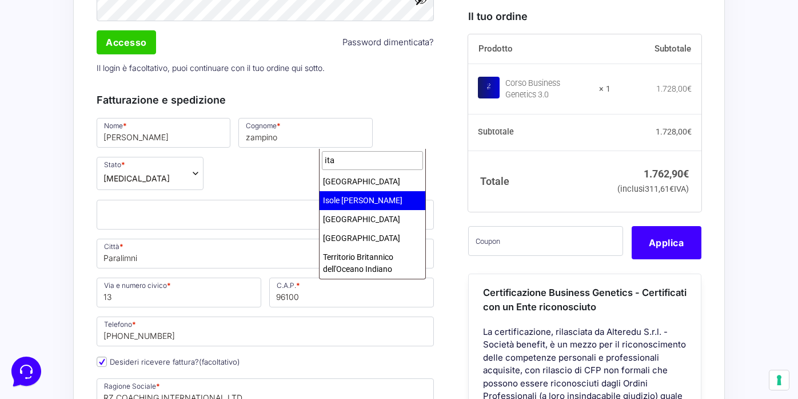
type input "ita"
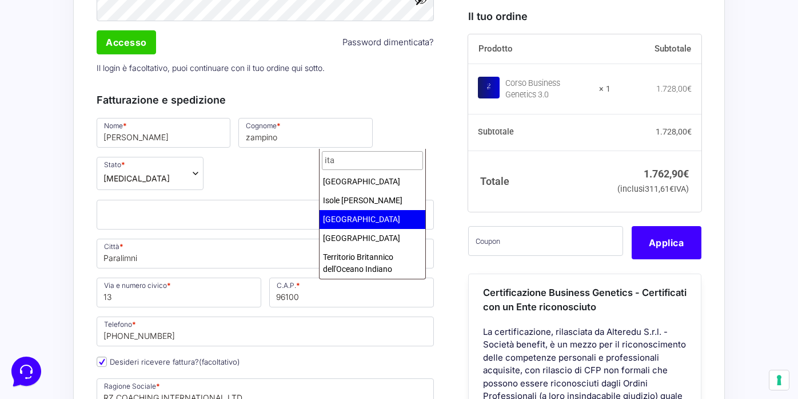
select select "IT"
select select "CY"
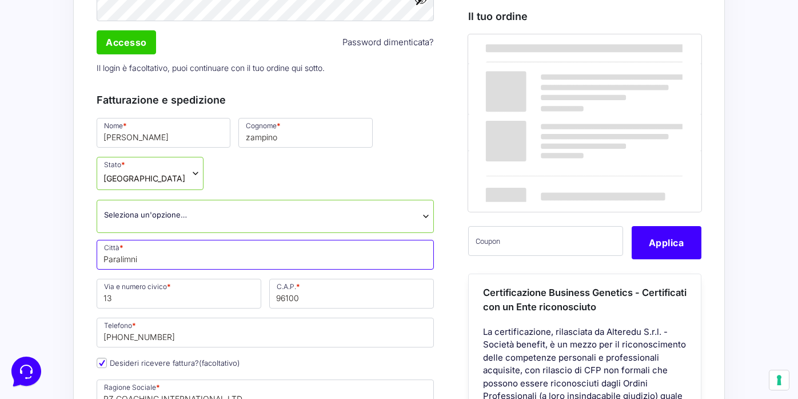
click at [220, 240] on input "Paralimni" at bounding box center [265, 255] width 337 height 30
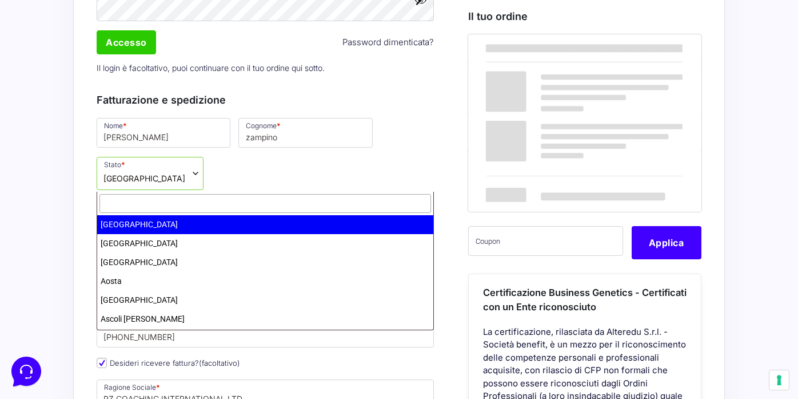
click at [237, 209] on span "Seleziona un'opzione…" at bounding box center [265, 215] width 323 height 12
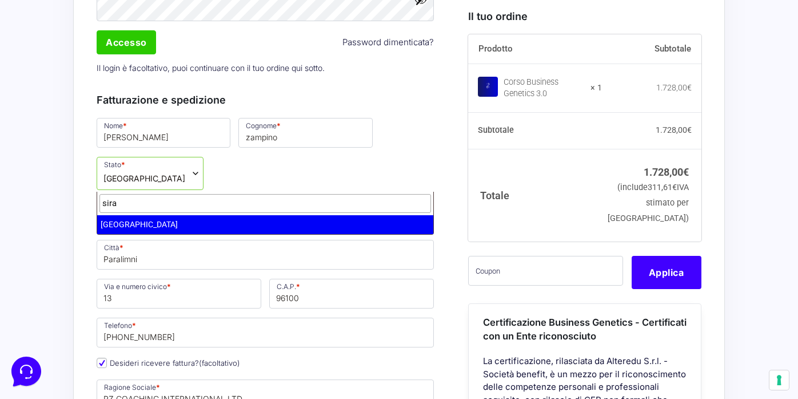
type input "sira"
select select "SR"
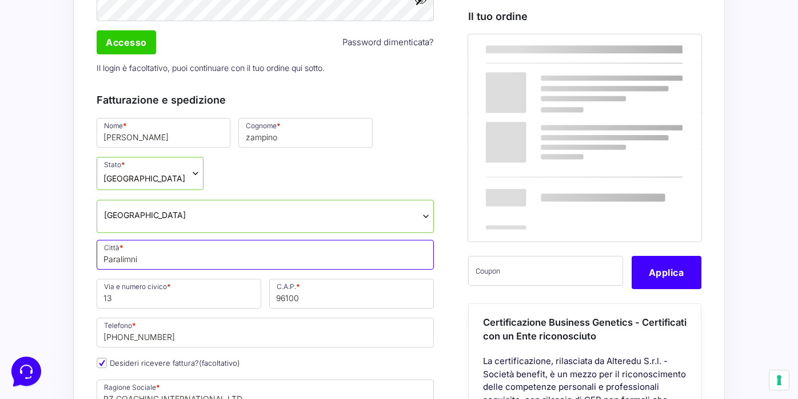
click at [182, 240] on input "Paralimni" at bounding box center [265, 255] width 337 height 30
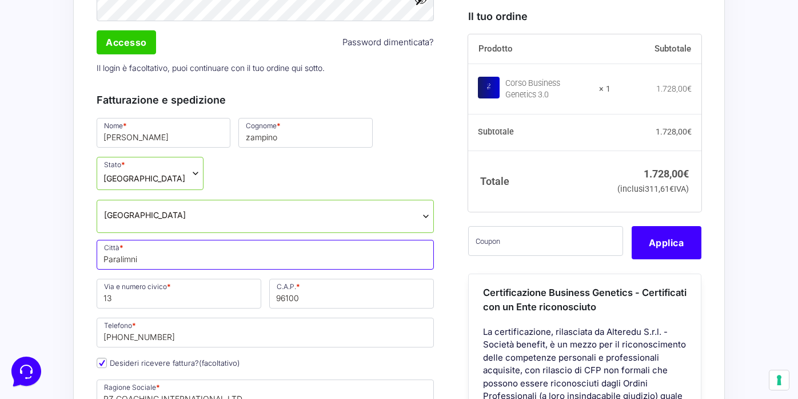
type input "[GEOGRAPHIC_DATA]"
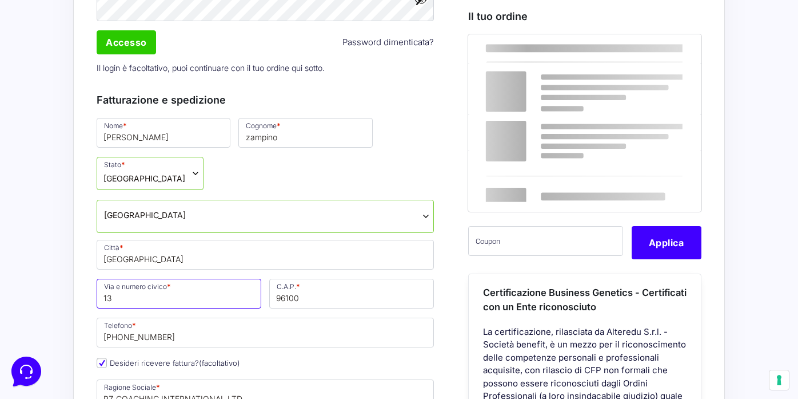
click at [134, 279] on input "13" at bounding box center [179, 294] width 165 height 30
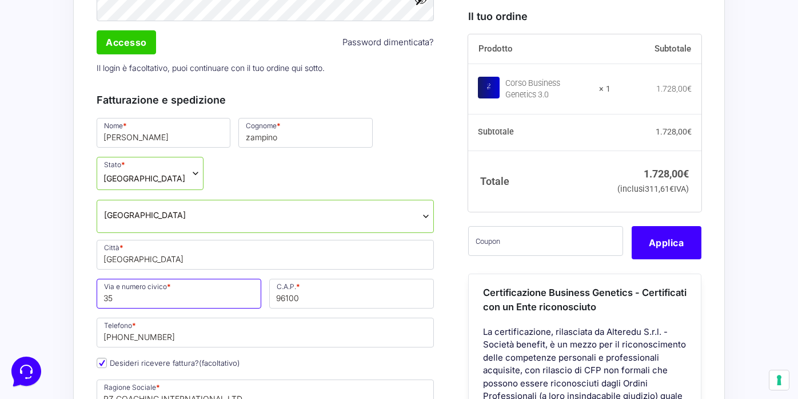
type input "35"
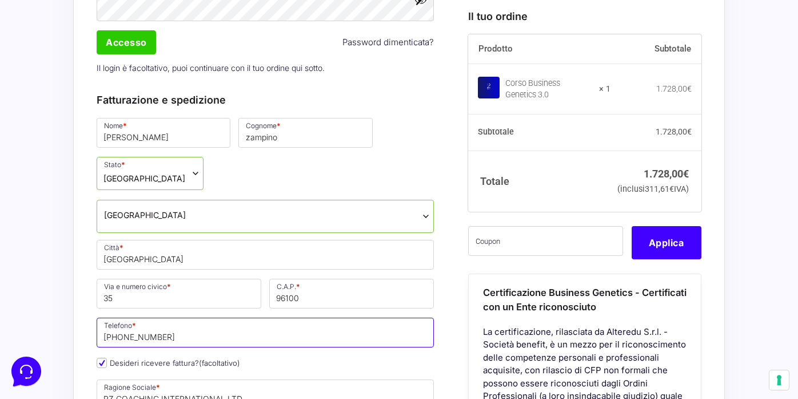
click at [180, 317] on input "[PHONE_NUMBER]" at bounding box center [265, 332] width 337 height 30
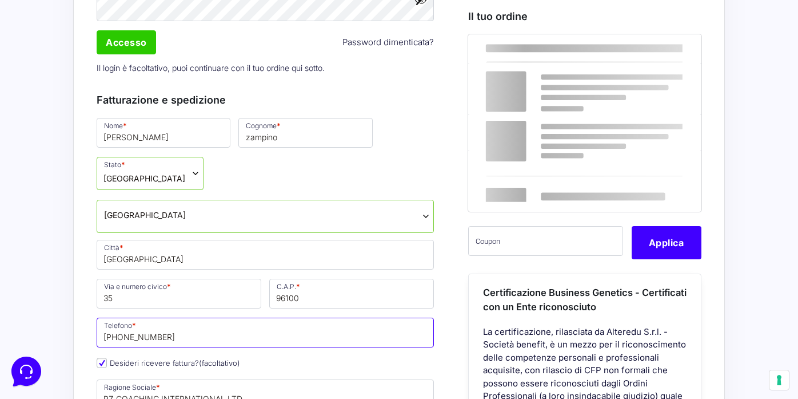
type input "[PHONE_NUMBER]"
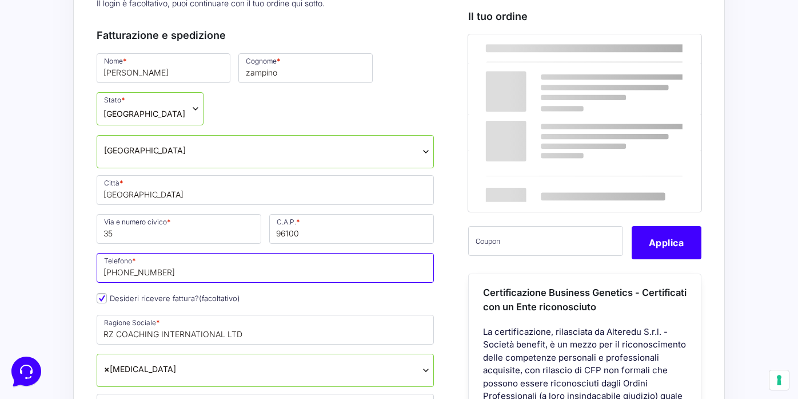
scroll to position [499, 0]
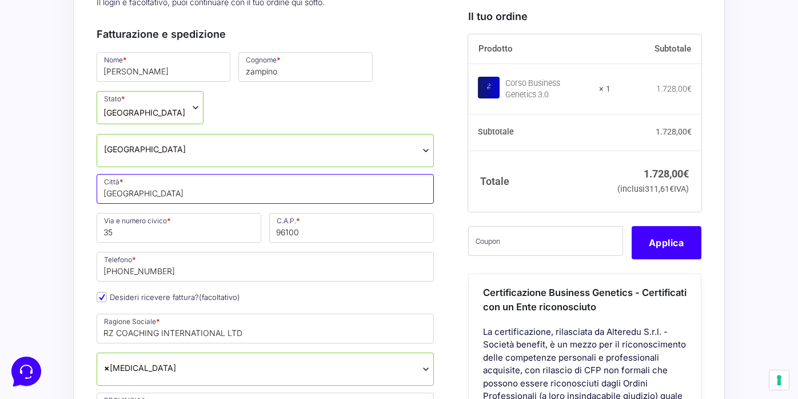
click at [212, 174] on input "[GEOGRAPHIC_DATA]" at bounding box center [265, 189] width 337 height 30
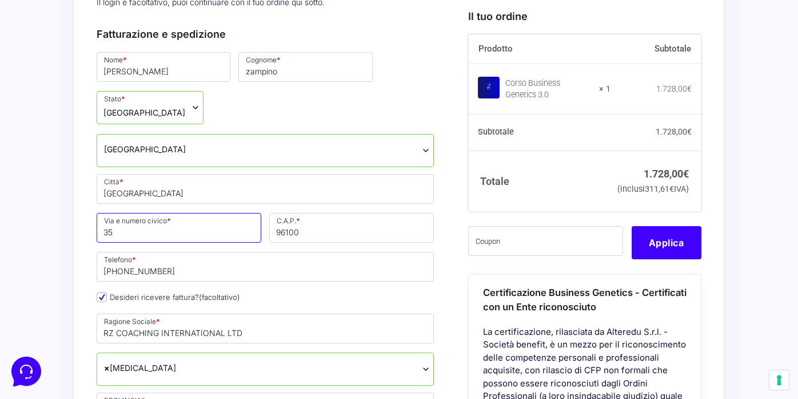
click at [101, 213] on input "35" at bounding box center [179, 228] width 165 height 30
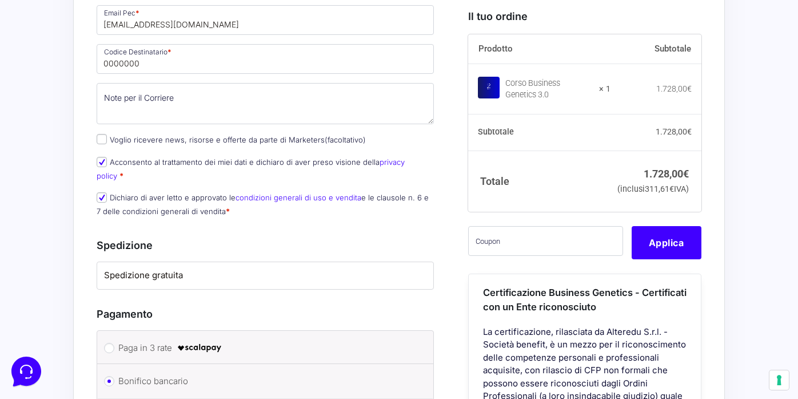
scroll to position [1148, 0]
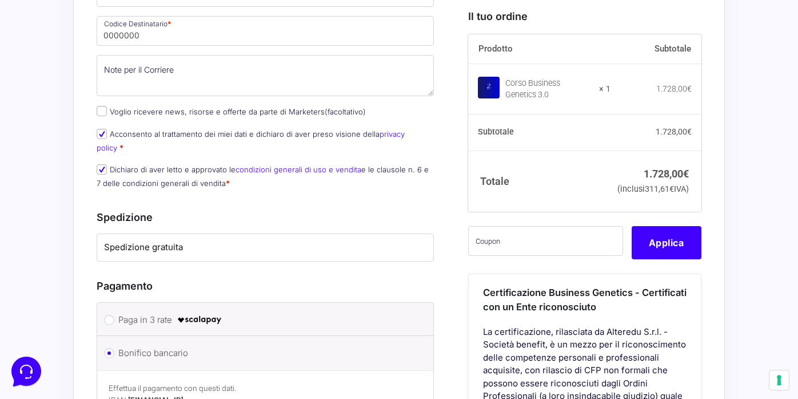
type input "[STREET_ADDRESS]"
click at [148, 311] on label "Paga in 3 rate" at bounding box center [263, 319] width 290 height 17
click at [114, 315] on input "Paga in 3 rate" at bounding box center [109, 320] width 10 height 10
radio input "true"
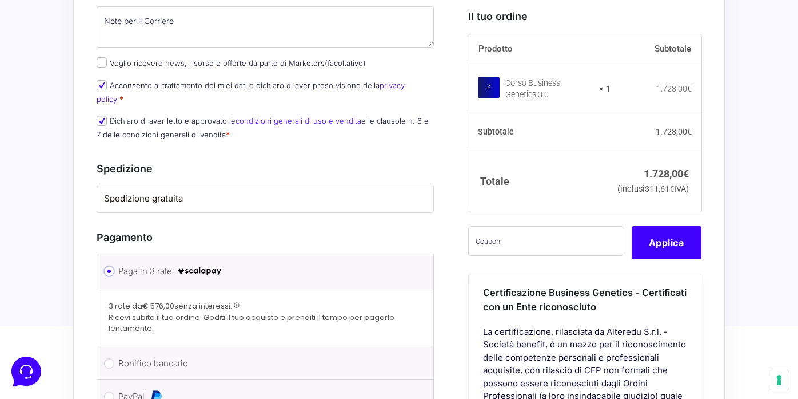
scroll to position [1203, 0]
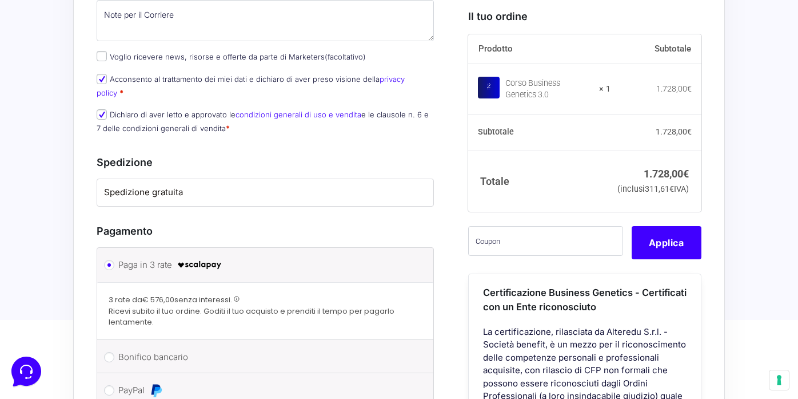
click at [136, 348] on label "Bonifico bancario" at bounding box center [263, 356] width 290 height 17
click at [114, 352] on input "Bonifico bancario" at bounding box center [109, 357] width 10 height 10
radio input "true"
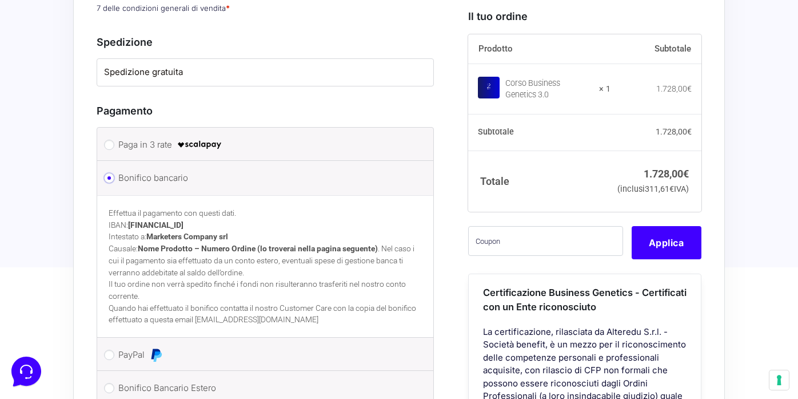
scroll to position [1352, 0]
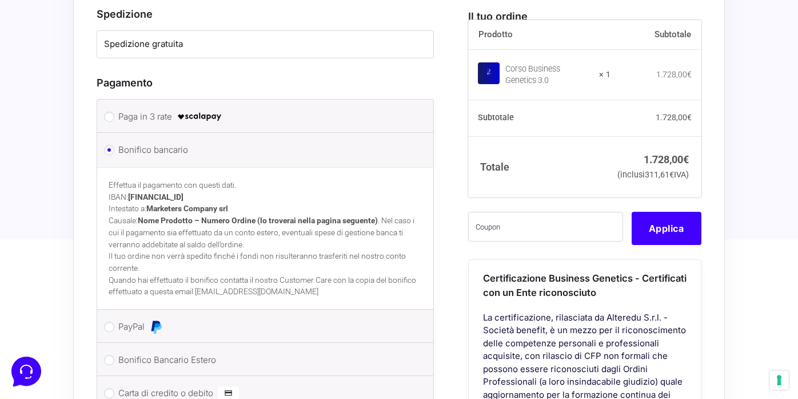
click at [136, 384] on label "Carta di credito o debito" at bounding box center [263, 392] width 290 height 17
click at [114, 388] on input "Carta di credito o debito" at bounding box center [109, 393] width 10 height 10
radio input "true"
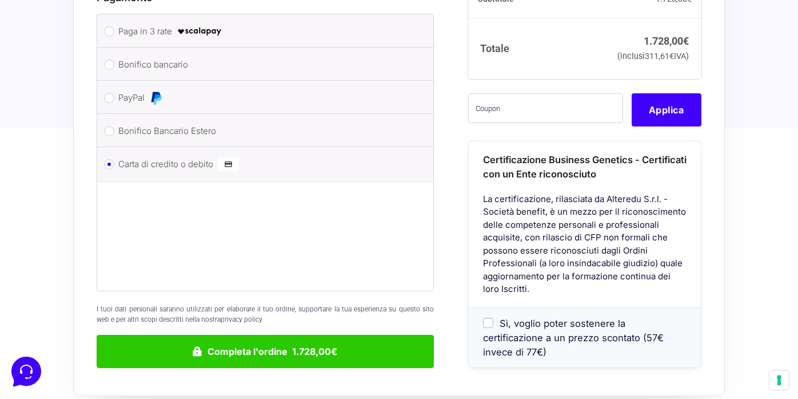
scroll to position [1437, 0]
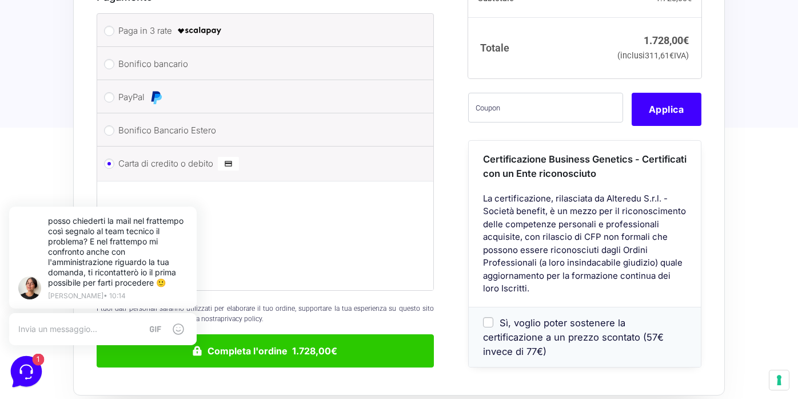
click at [22, 362] on icon at bounding box center [25, 370] width 30 height 30
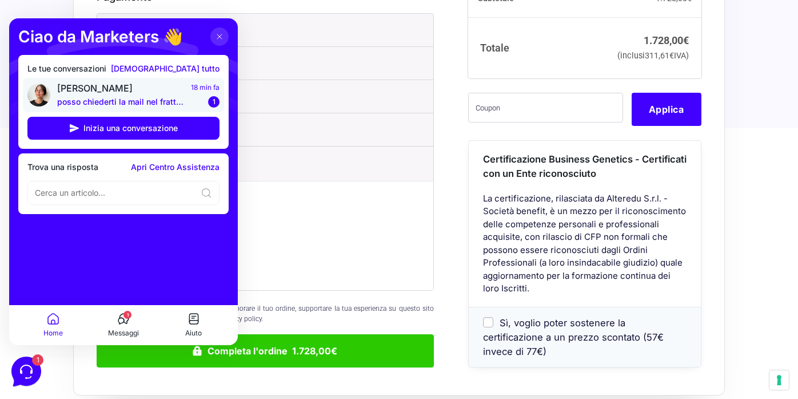
click at [166, 101] on p "posso chiederti la mail nel frattempo così segnalo al team tecnico il problema?…" at bounding box center [120, 101] width 127 height 11
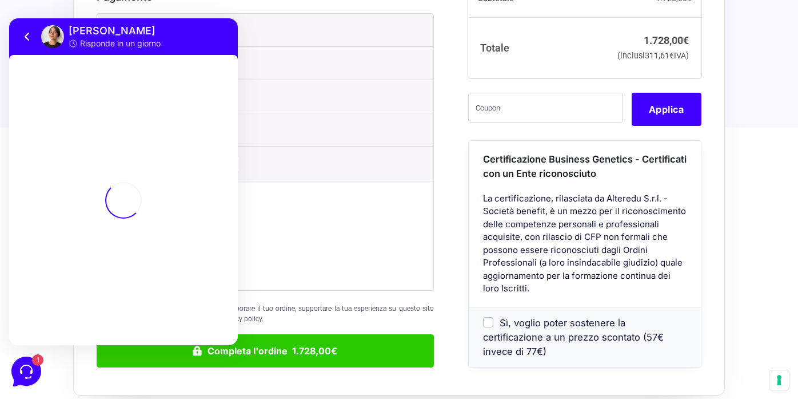
scroll to position [319, 0]
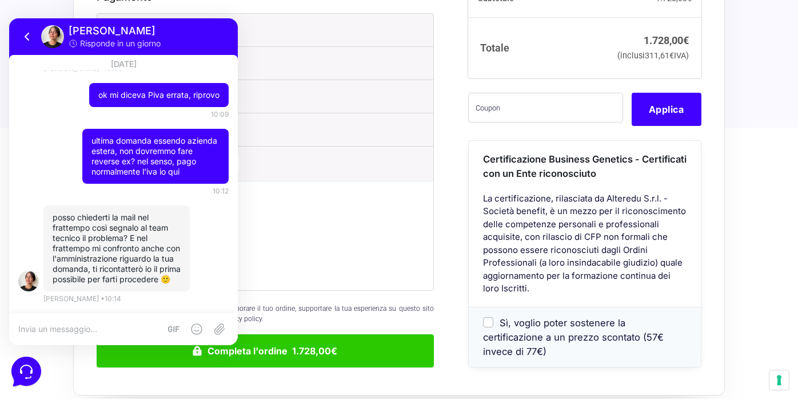
click at [115, 328] on textarea at bounding box center [89, 329] width 142 height 10
type textarea "certamente eccola"
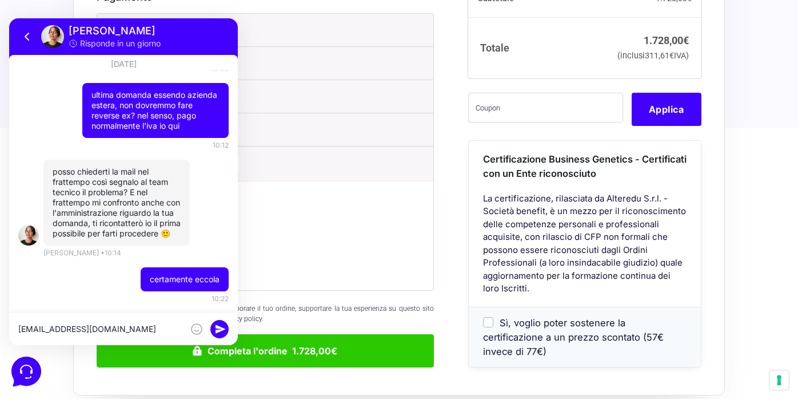
type textarea "[EMAIL_ADDRESS][DOMAIN_NAME]"
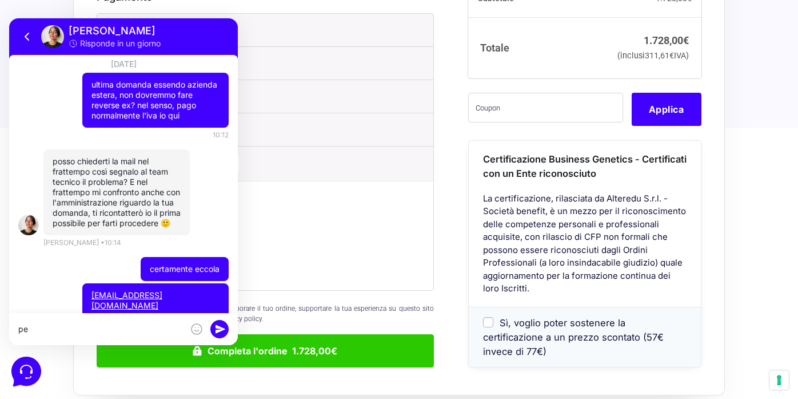
scroll to position [391, 0]
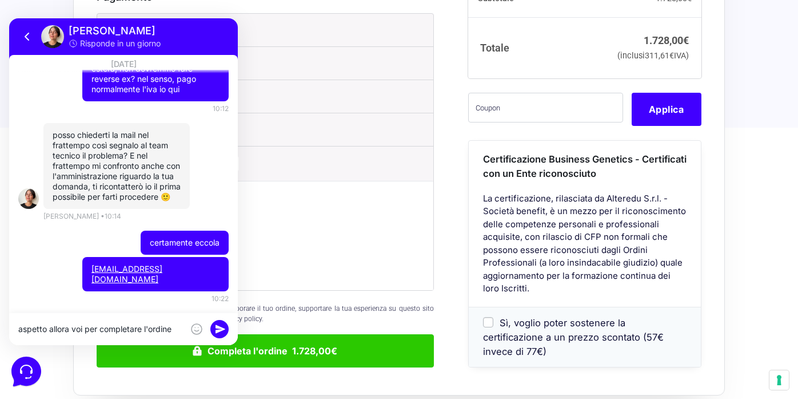
type textarea "aspetto allora voi per completare l'ordine"
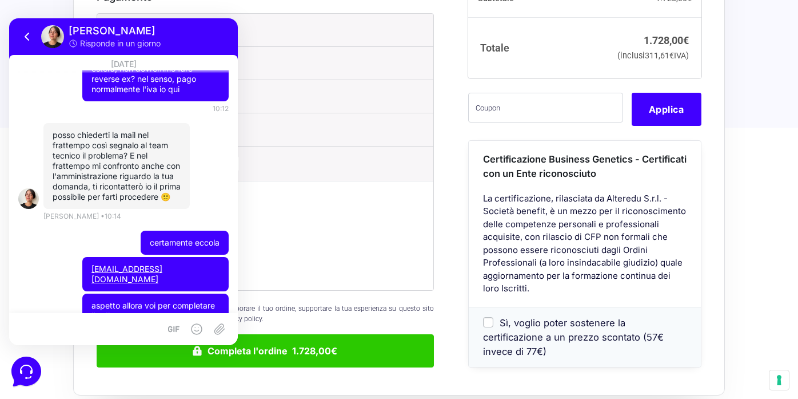
scroll to position [427, 0]
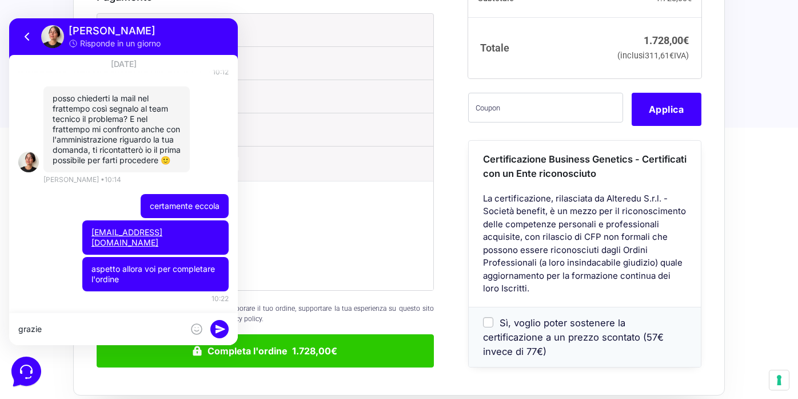
type textarea "grazie"
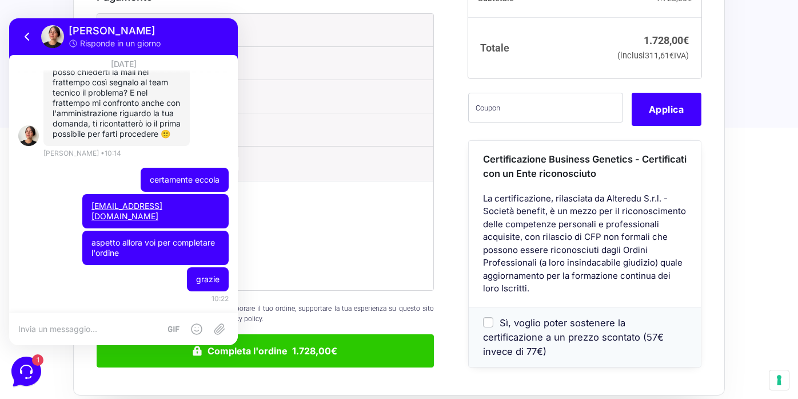
scroll to position [510, 0]
